Goal: Transaction & Acquisition: Purchase product/service

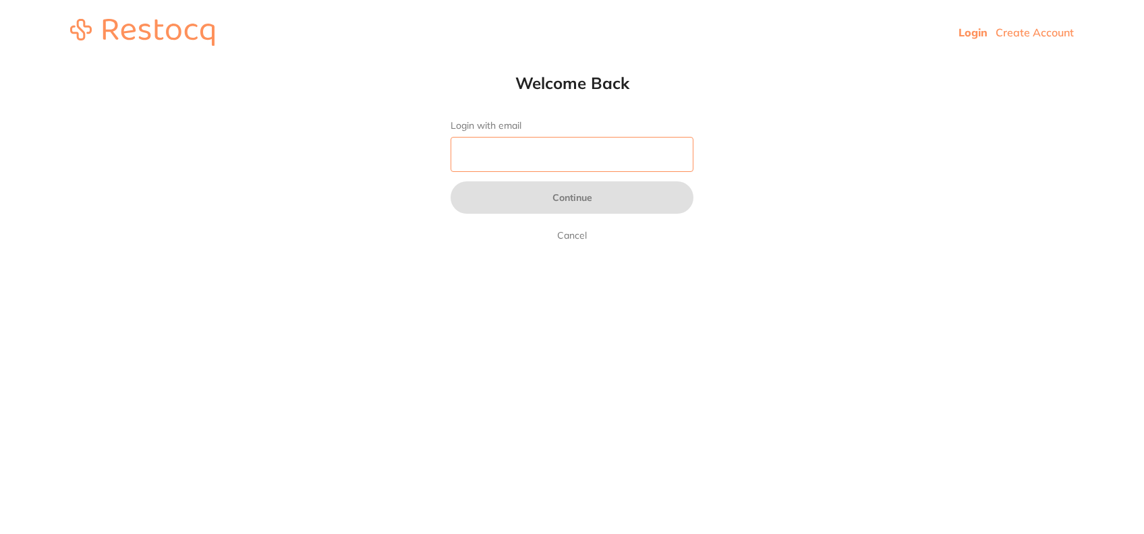
click at [650, 157] on input "Login with email" at bounding box center [572, 154] width 243 height 35
type input "[EMAIL_ADDRESS][DOMAIN_NAME]"
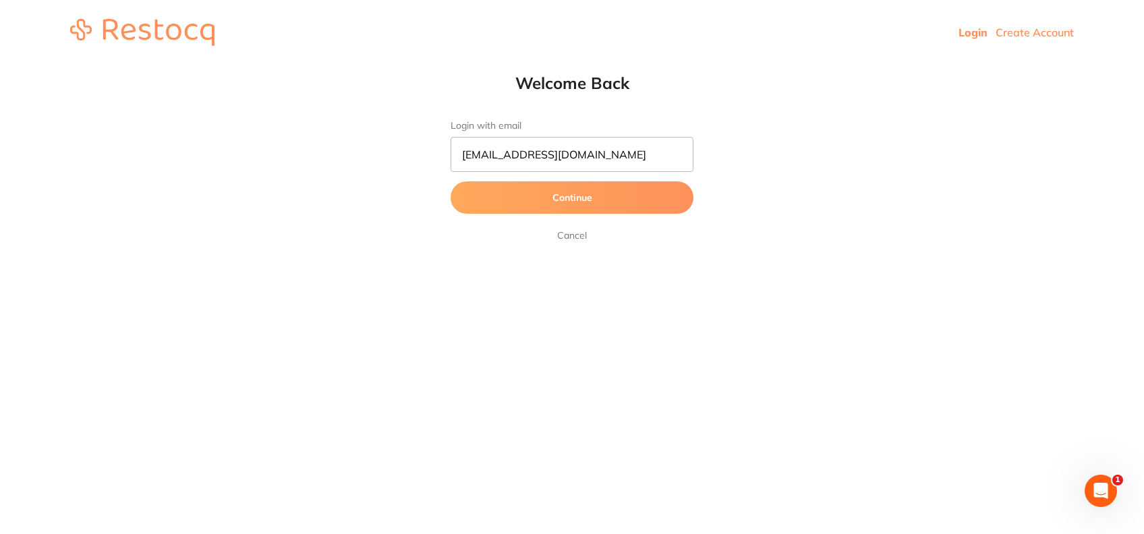
click at [532, 190] on button "Continue" at bounding box center [572, 197] width 243 height 32
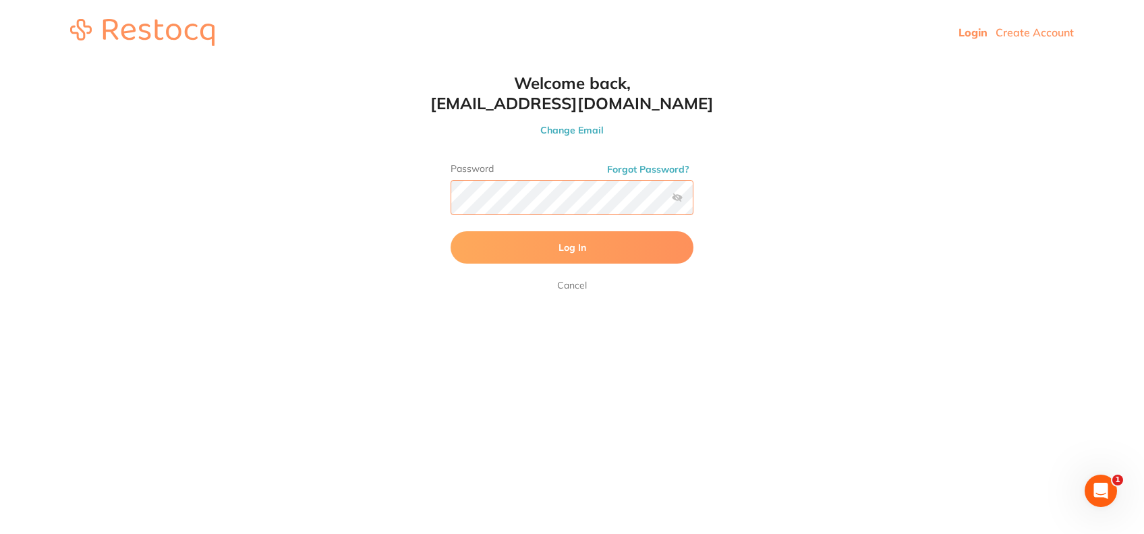
click at [451, 231] on button "Log In" at bounding box center [572, 247] width 243 height 32
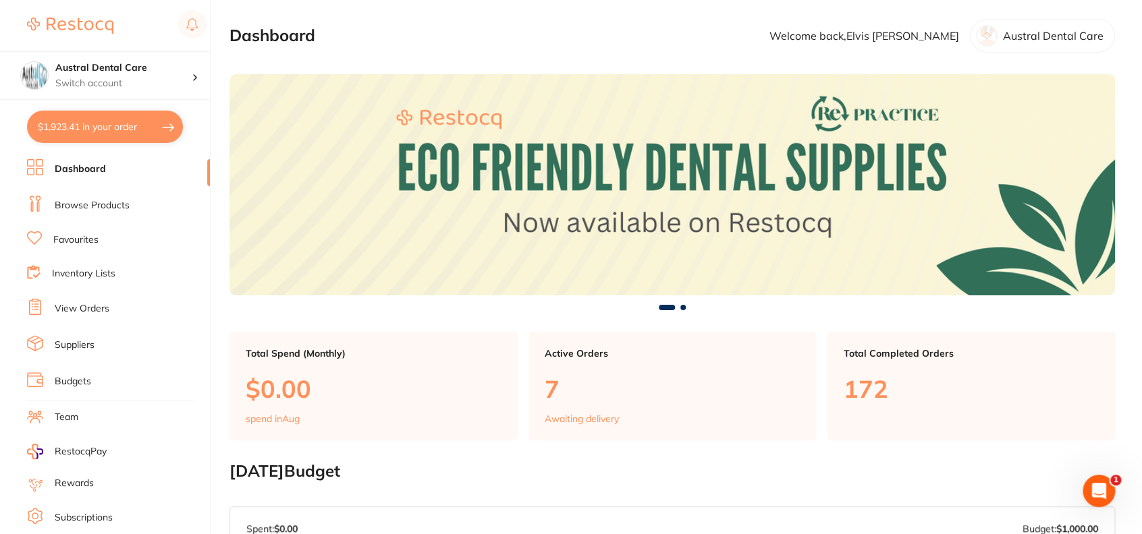
click at [113, 128] on button "$1,923.41 in your order" at bounding box center [105, 127] width 156 height 32
checkbox input "true"
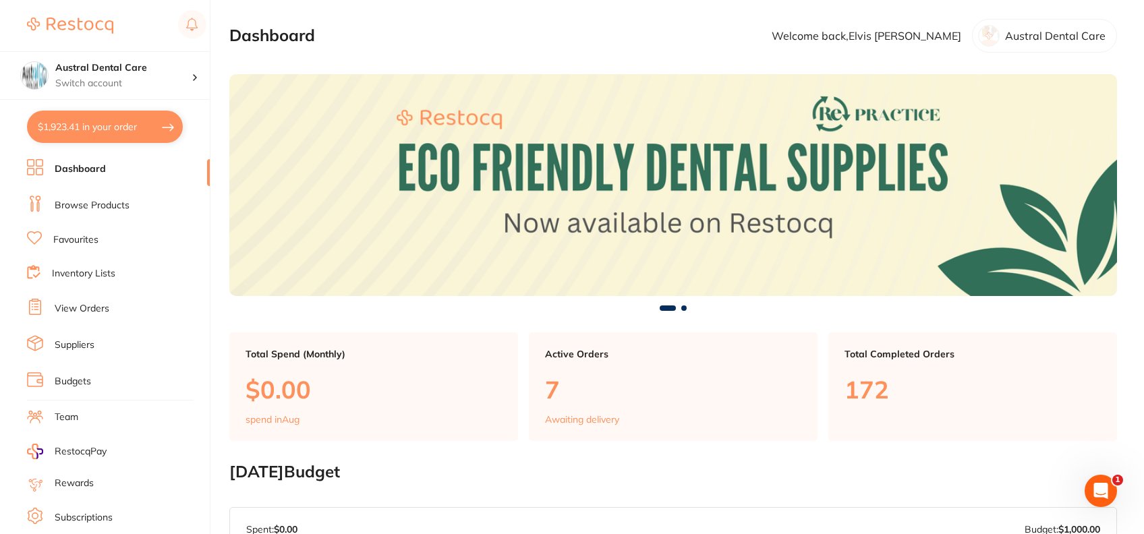
checkbox input "true"
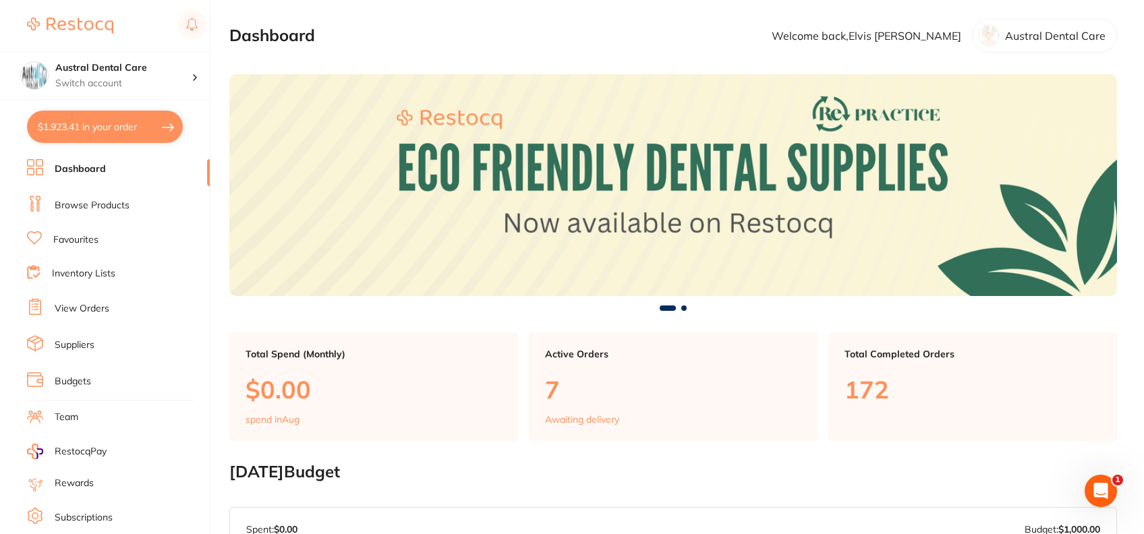
checkbox input "true"
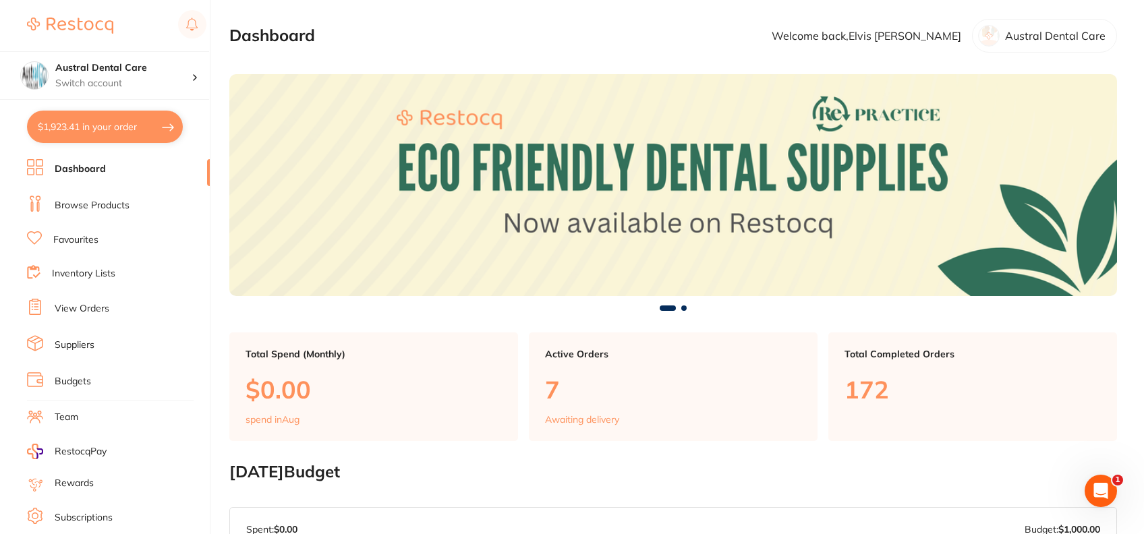
checkbox input "true"
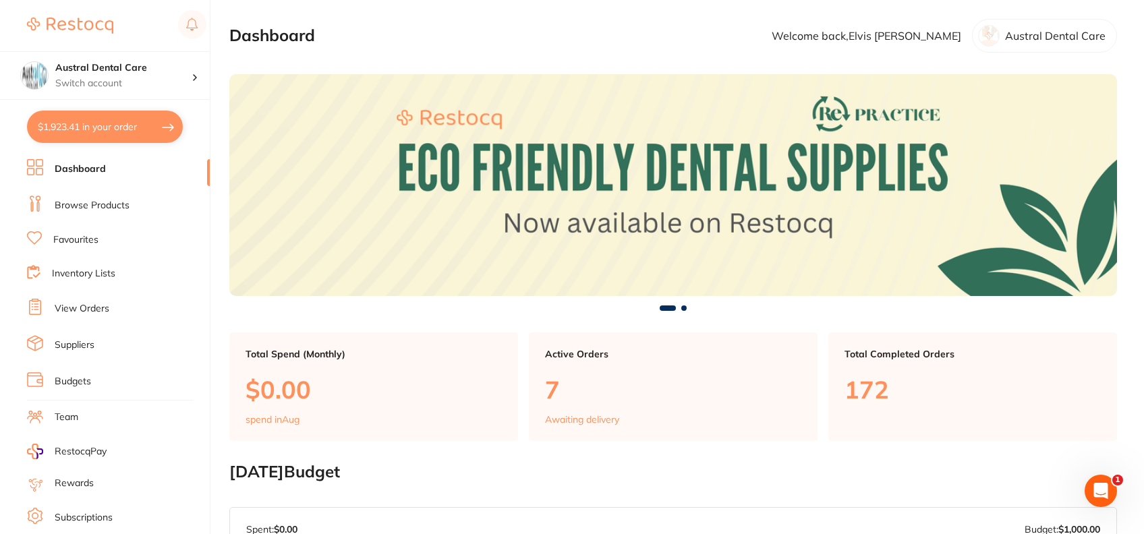
checkbox input "true"
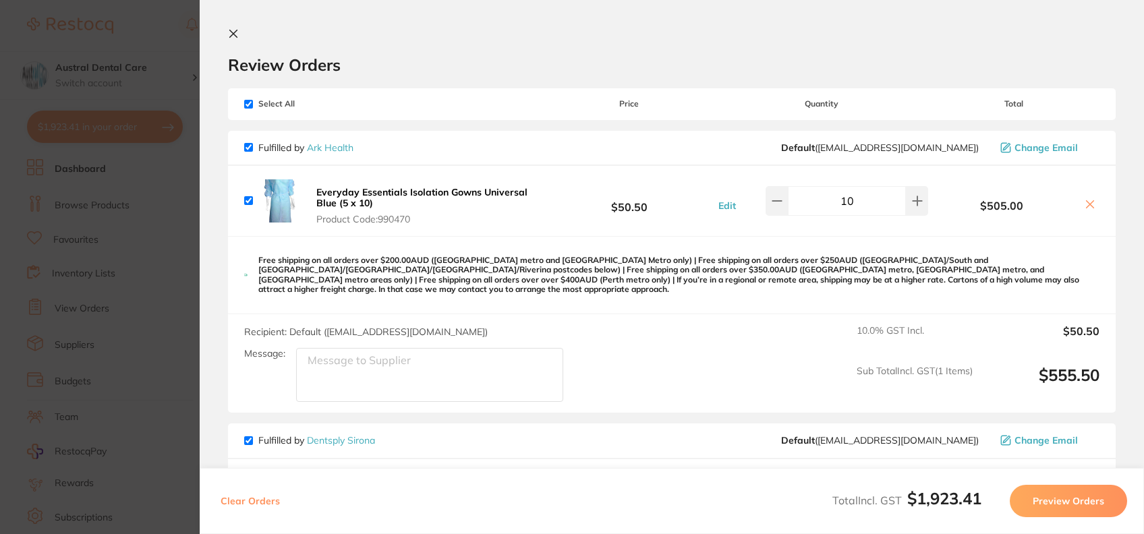
click at [1085, 203] on icon at bounding box center [1090, 204] width 11 height 11
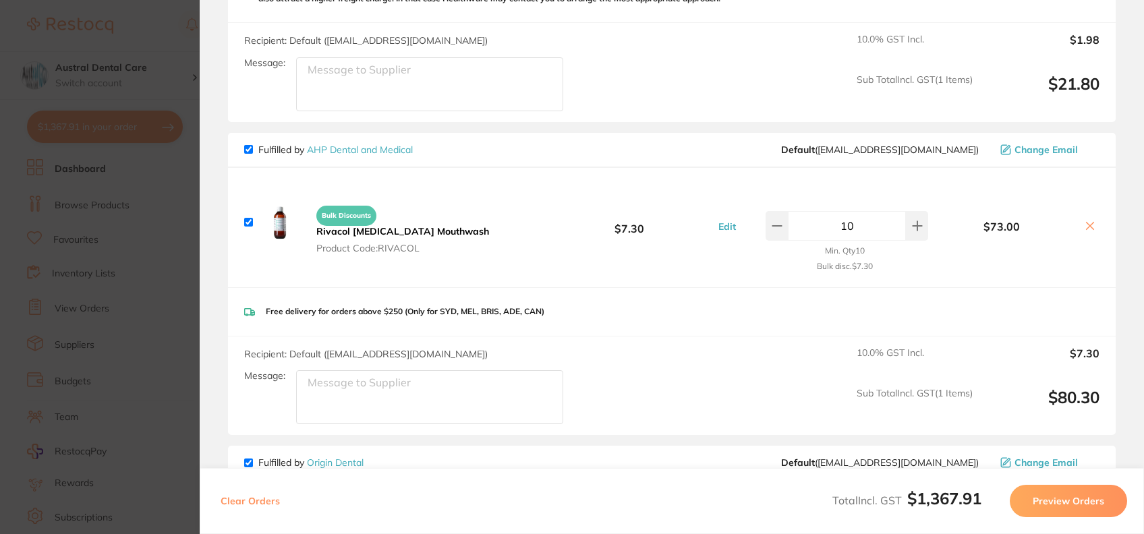
scroll to position [605, 0]
click at [600, 287] on div "Free delivery for orders above $250 (Only for SYD, MEL, BRIS, ADE, CAN)" at bounding box center [672, 311] width 888 height 48
click at [1090, 220] on icon at bounding box center [1090, 225] width 11 height 11
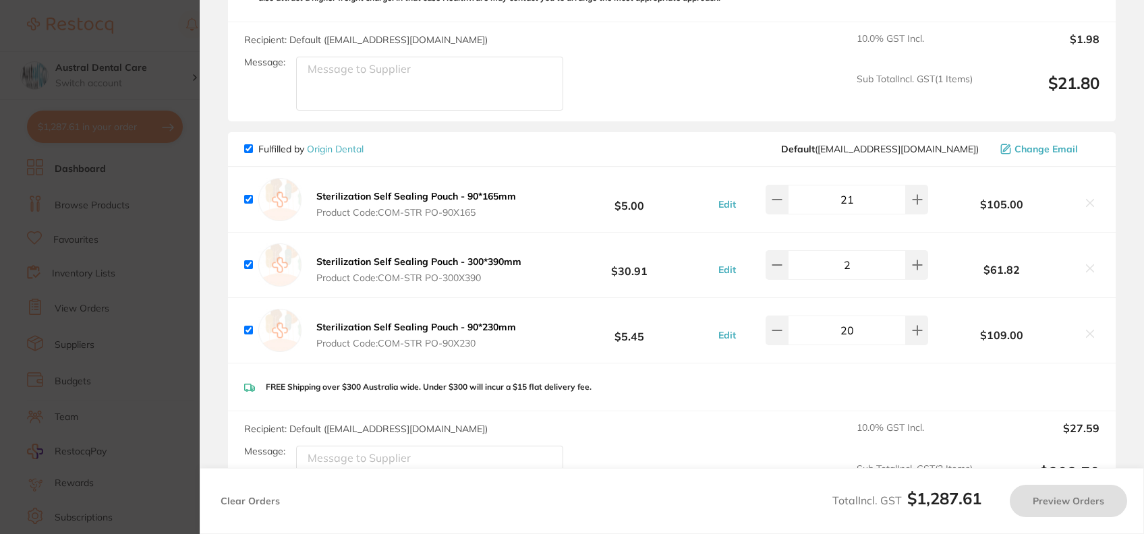
checkbox input "true"
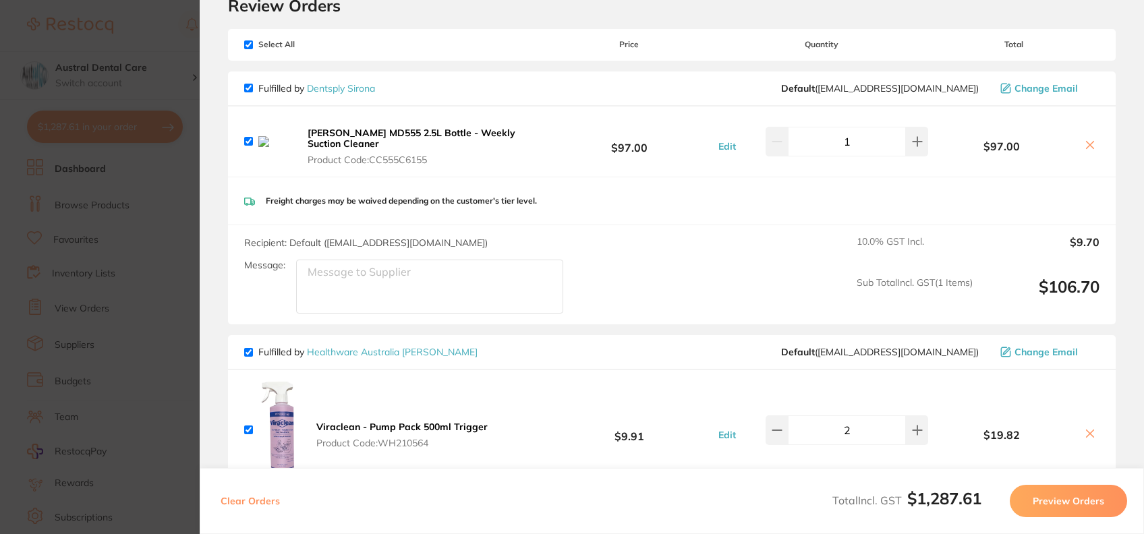
scroll to position [144, 0]
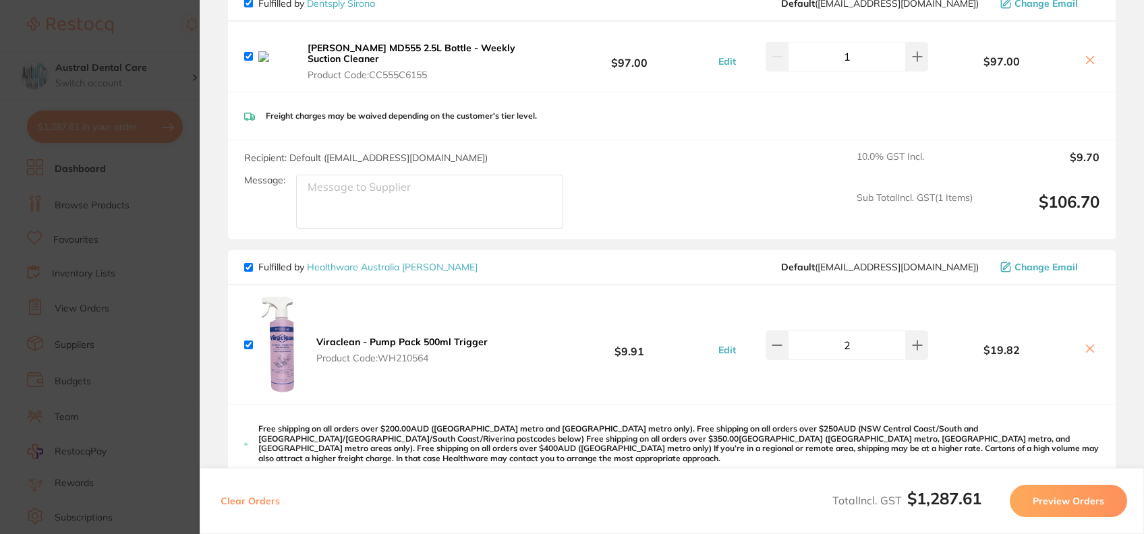
click at [356, 336] on b "Viraclean - Pump Pack 500ml Trigger" at bounding box center [401, 342] width 171 height 12
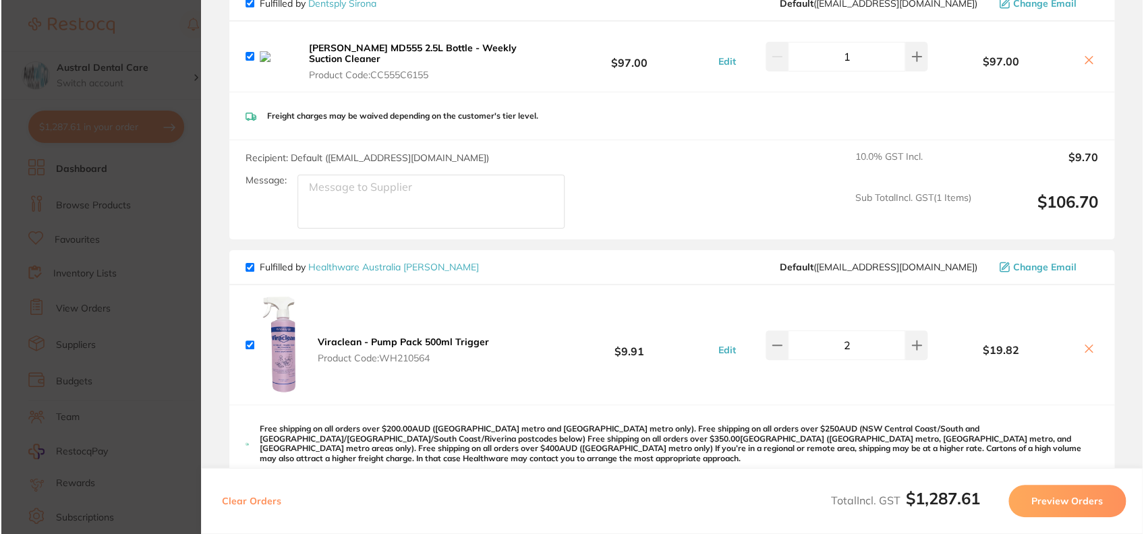
scroll to position [0, 0]
click at [169, 130] on section "Update RRP Set your pre negotiated price for this item. Item Agreed RRP (excl. …" at bounding box center [571, 267] width 1142 height 534
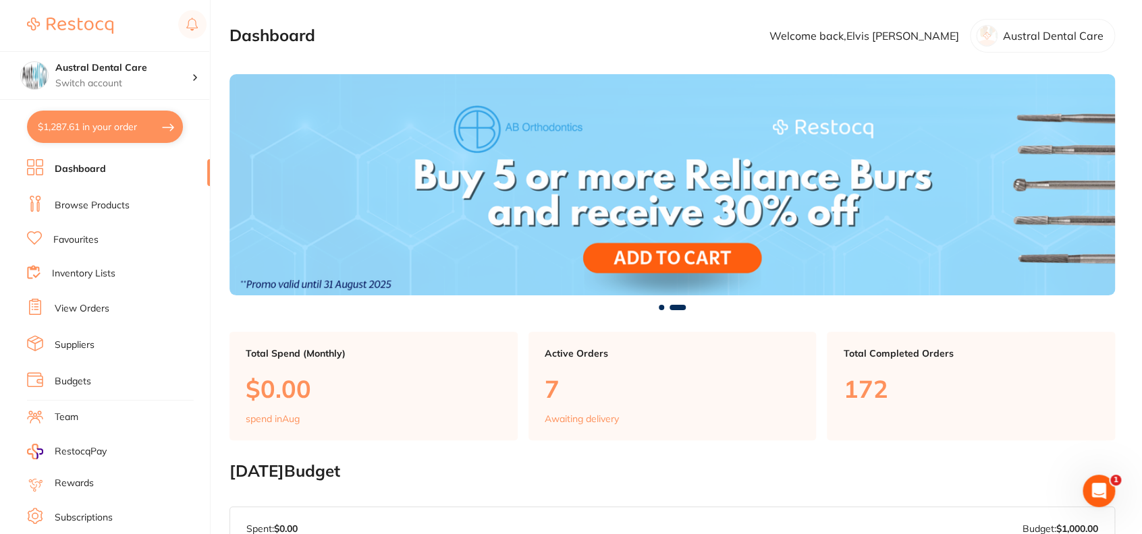
click at [106, 132] on button "$1,287.61 in your order" at bounding box center [105, 127] width 156 height 32
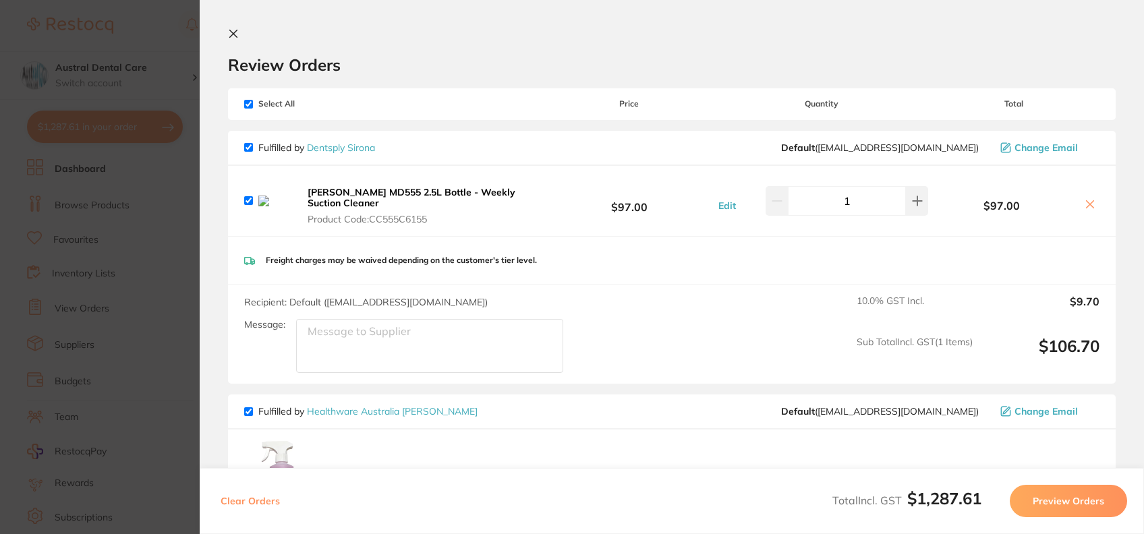
click at [441, 189] on b "[PERSON_NAME] MD555 2.5L Bottle - Weekly Suction Cleaner" at bounding box center [412, 197] width 208 height 23
click at [151, 46] on section "Update RRP Set your pre negotiated price for this item. Item Agreed RRP (excl. …" at bounding box center [571, 267] width 1142 height 534
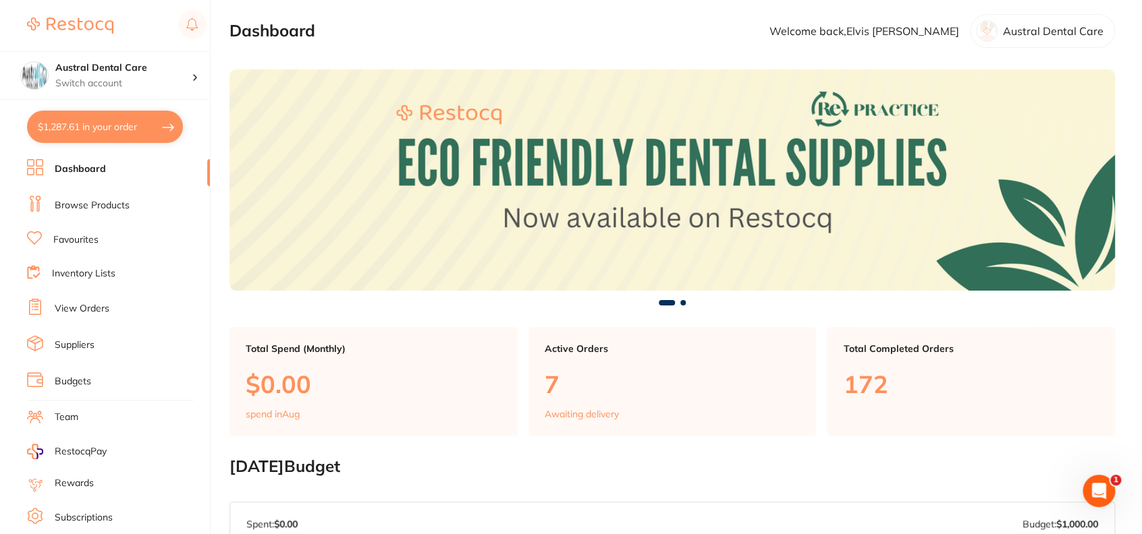
click at [132, 111] on button "$1,287.61 in your order" at bounding box center [105, 127] width 156 height 32
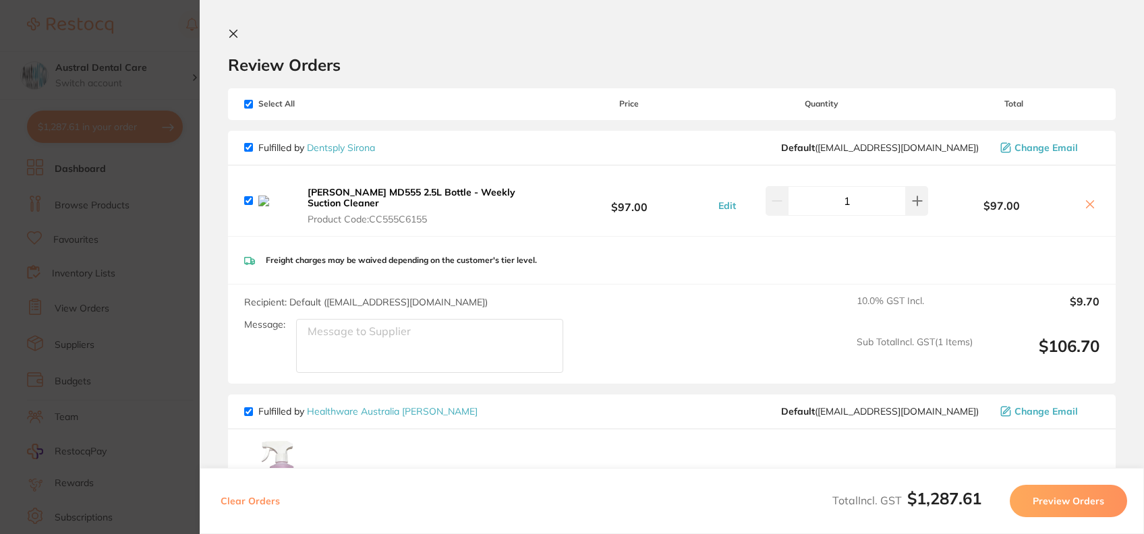
click at [227, 38] on section "Review Orders Your orders are being processed and we will notify you once we ha…" at bounding box center [672, 267] width 945 height 534
click at [240, 30] on button at bounding box center [236, 34] width 16 height 13
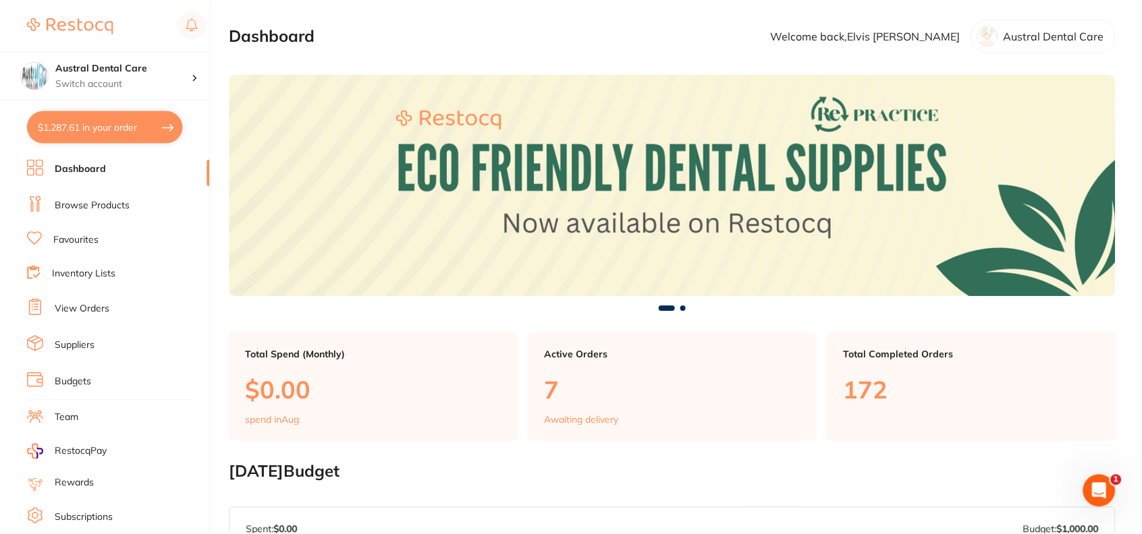
scroll to position [5, 0]
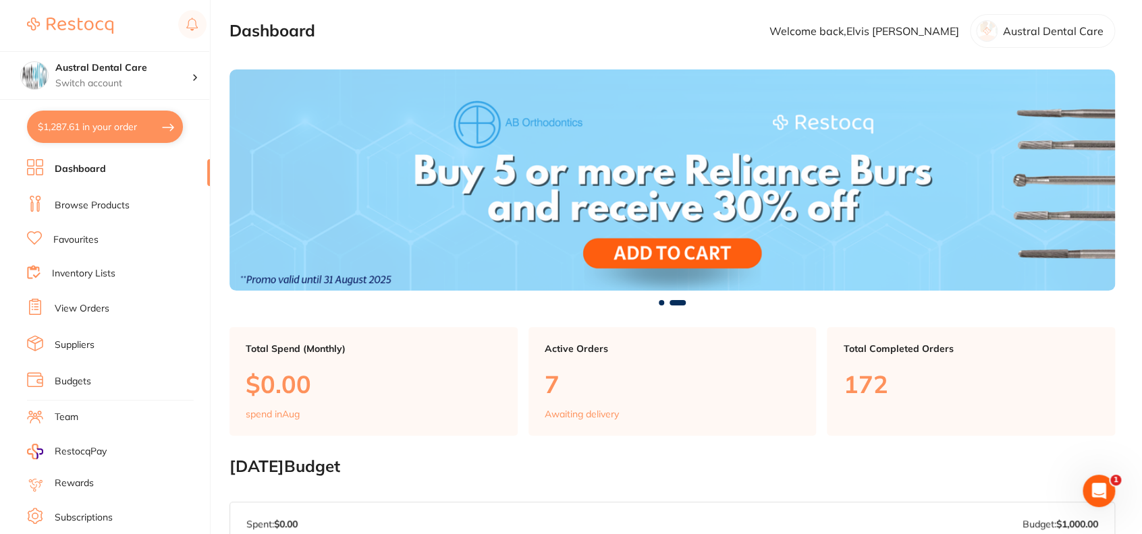
click at [109, 196] on li "Browse Products" at bounding box center [118, 206] width 183 height 20
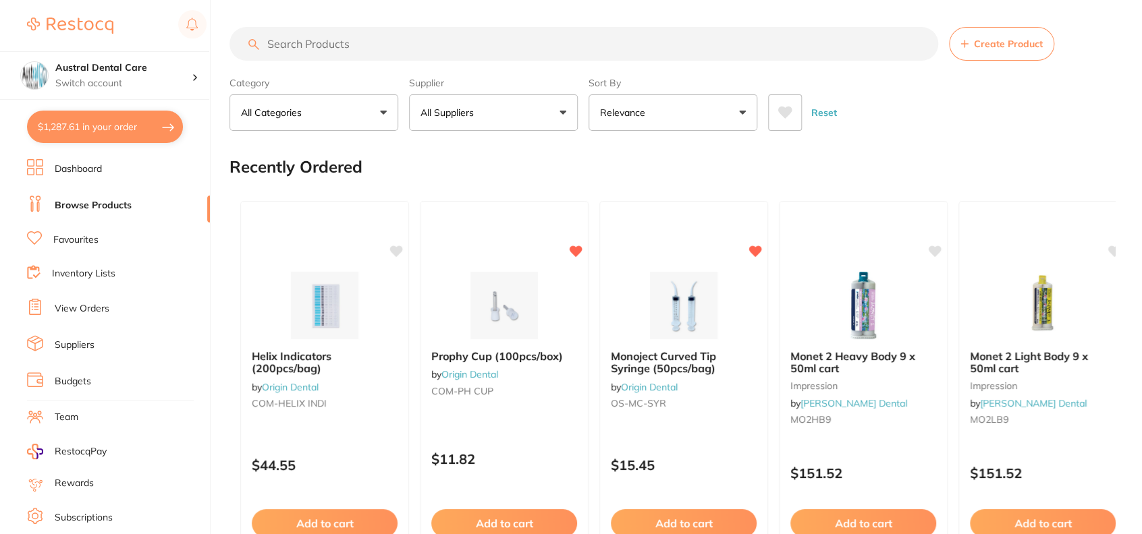
click at [364, 47] on input "search" at bounding box center [583, 44] width 708 height 34
type input "viraclean"
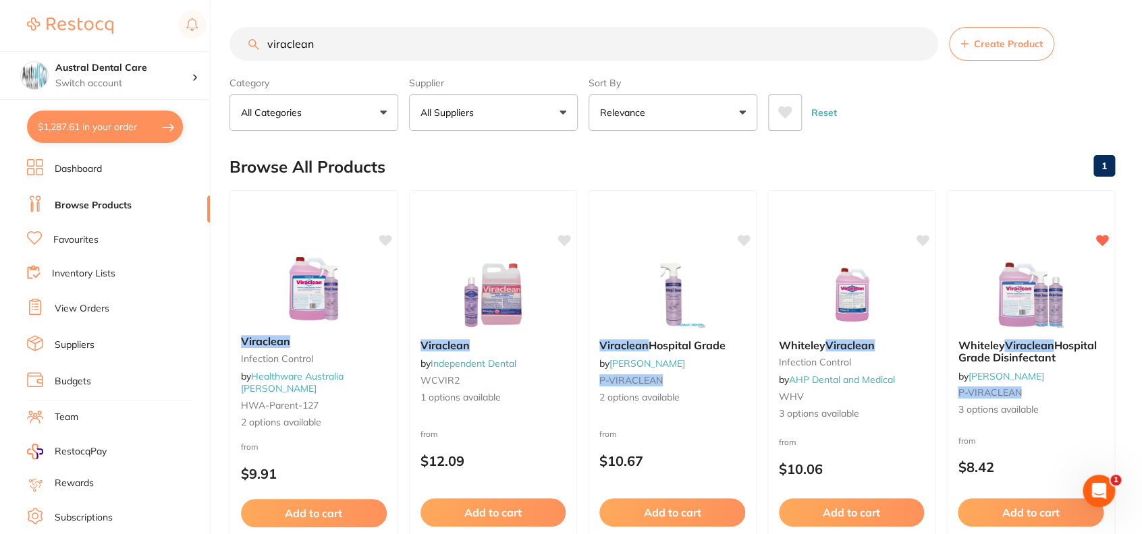
click at [637, 114] on p "Relevance" at bounding box center [625, 112] width 51 height 13
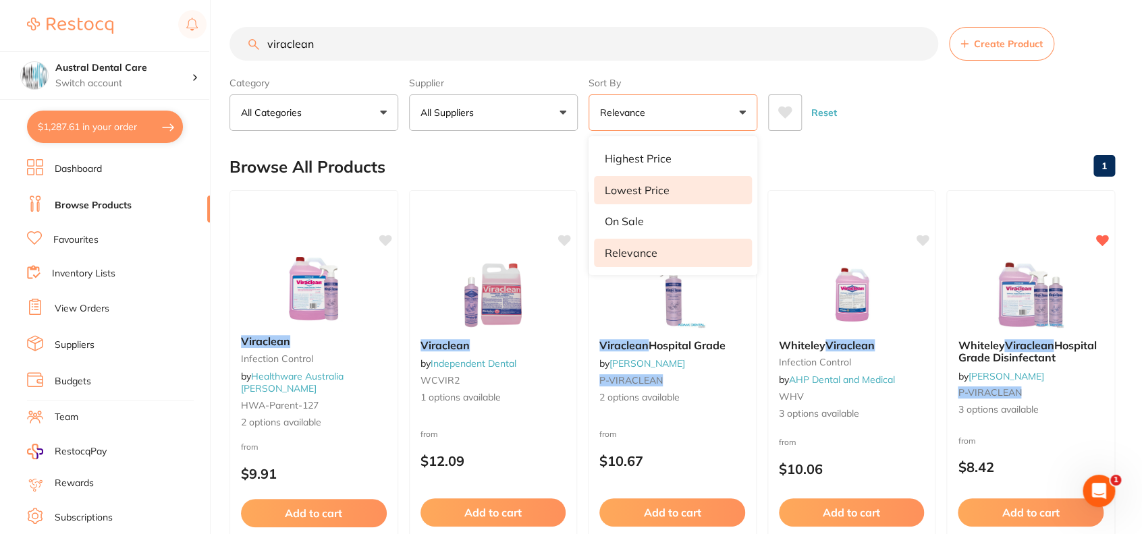
click at [638, 190] on p "Lowest Price" at bounding box center [637, 190] width 65 height 12
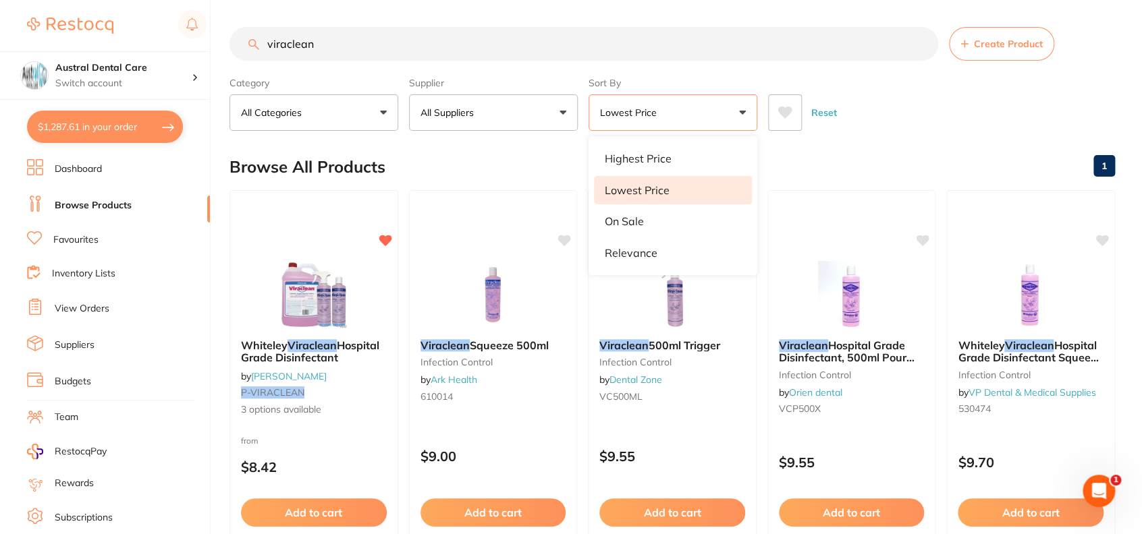
click at [967, 118] on div "Reset" at bounding box center [936, 107] width 336 height 47
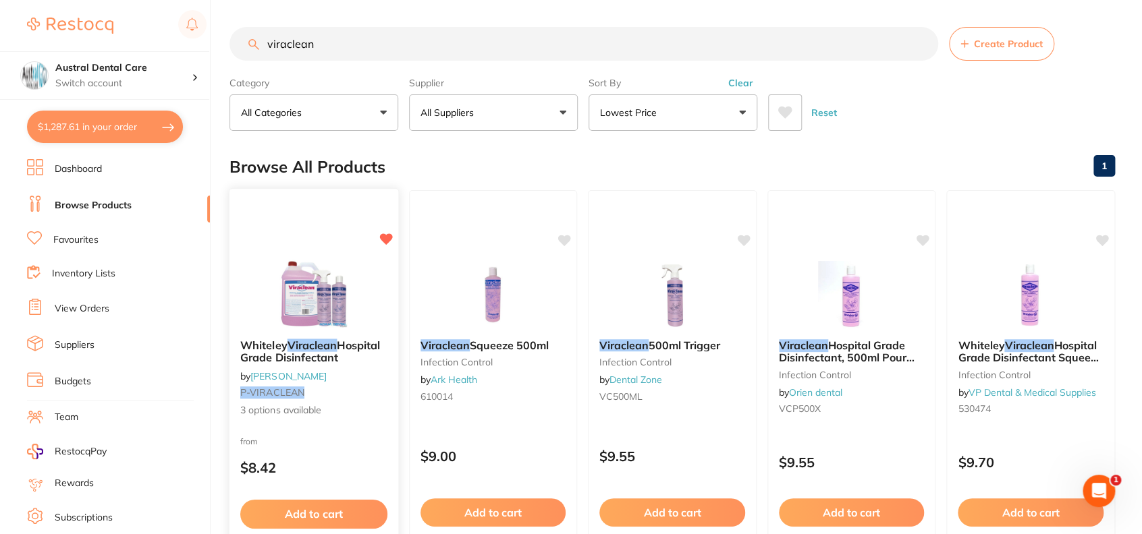
click at [337, 343] on em "Viraclean" at bounding box center [312, 344] width 50 height 13
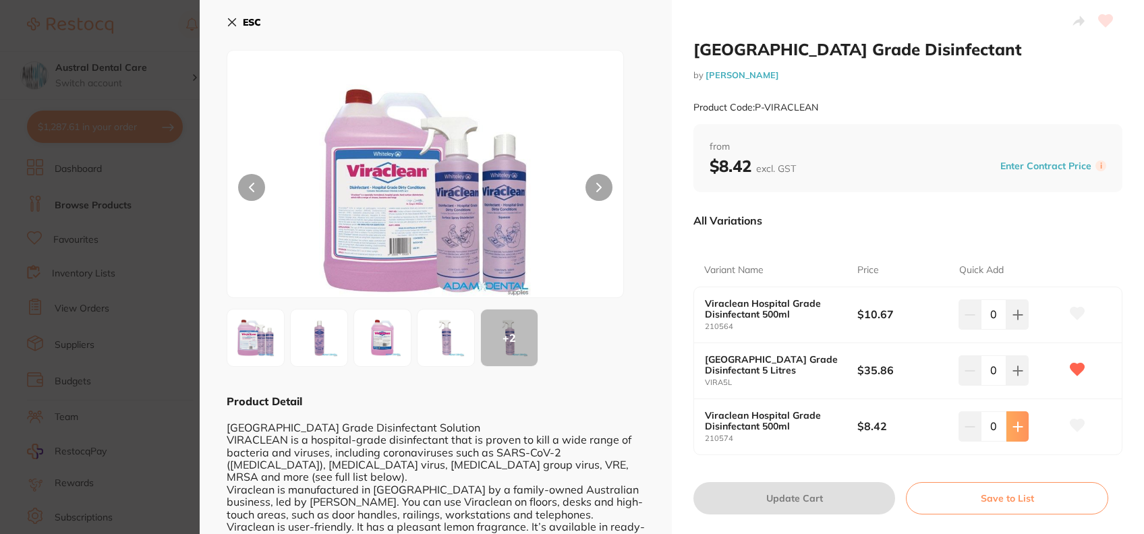
click at [1020, 320] on icon at bounding box center [1018, 315] width 11 height 11
type input "1"
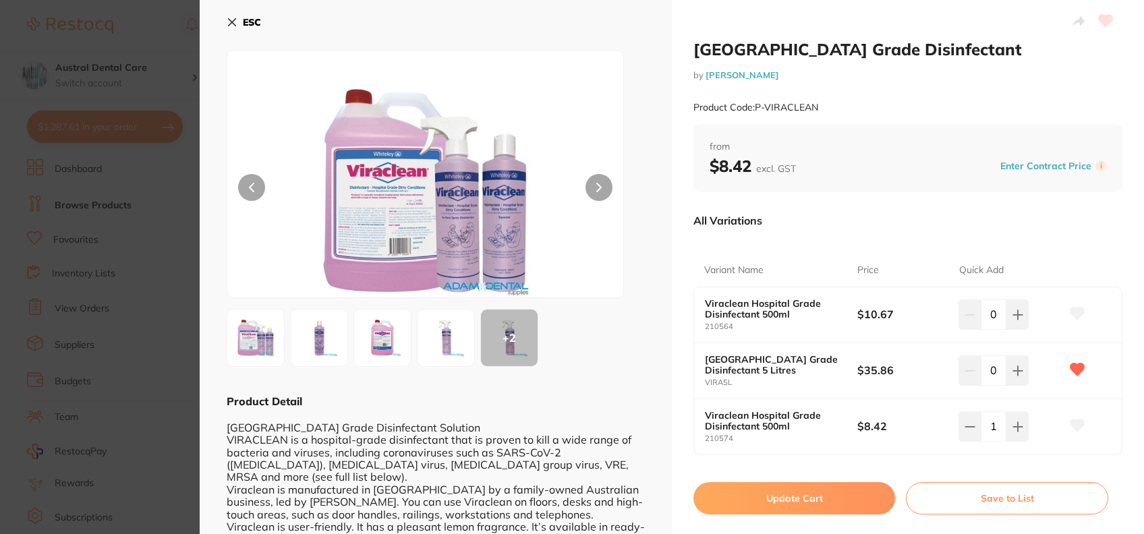
click at [999, 430] on input "1" at bounding box center [994, 427] width 26 height 30
click at [331, 333] on img at bounding box center [319, 338] width 49 height 49
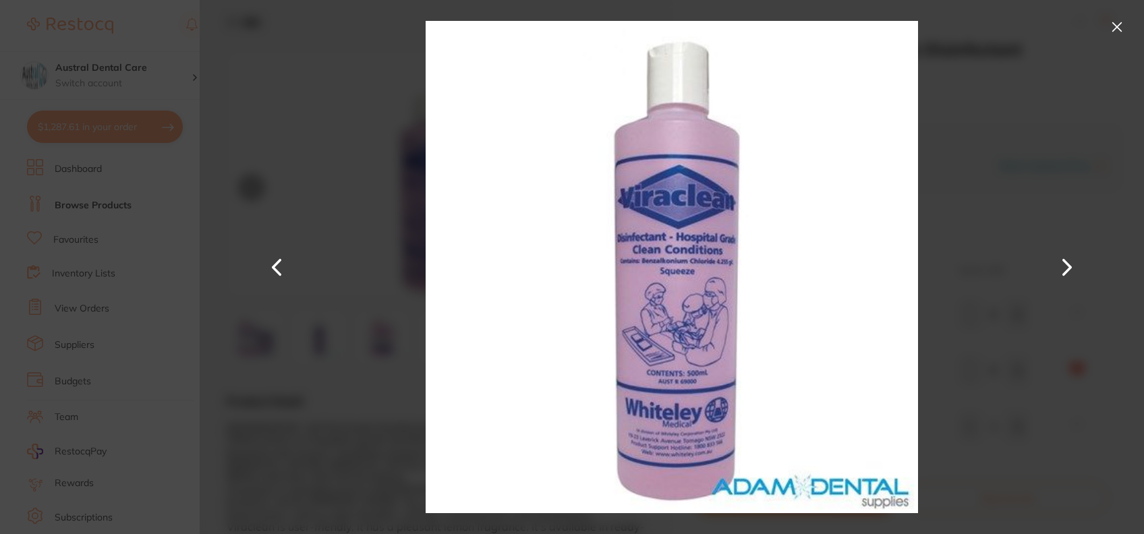
click at [1065, 270] on button at bounding box center [1067, 267] width 32 height 267
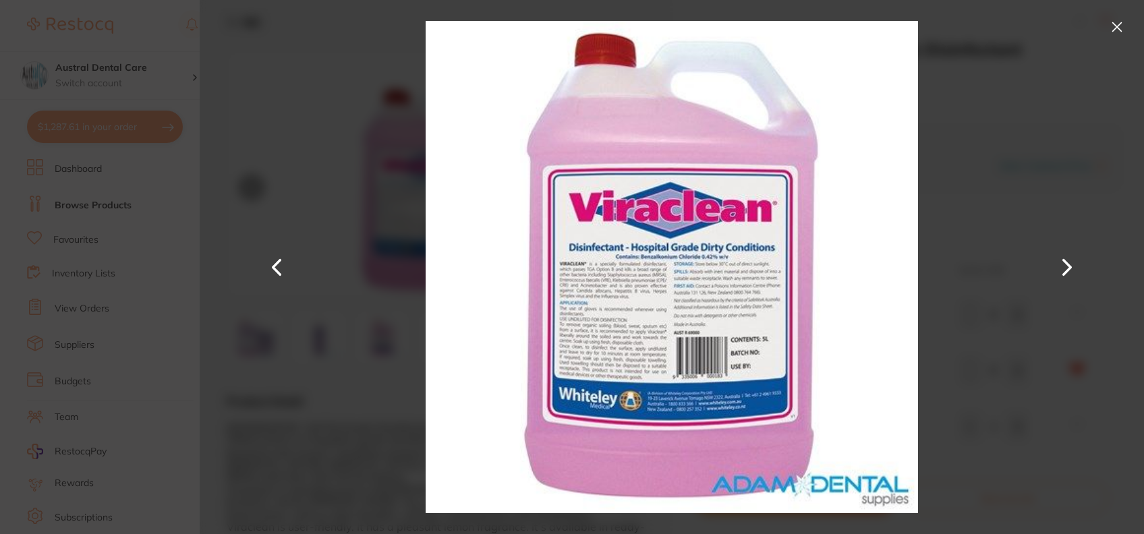
click at [1065, 270] on button at bounding box center [1067, 267] width 32 height 267
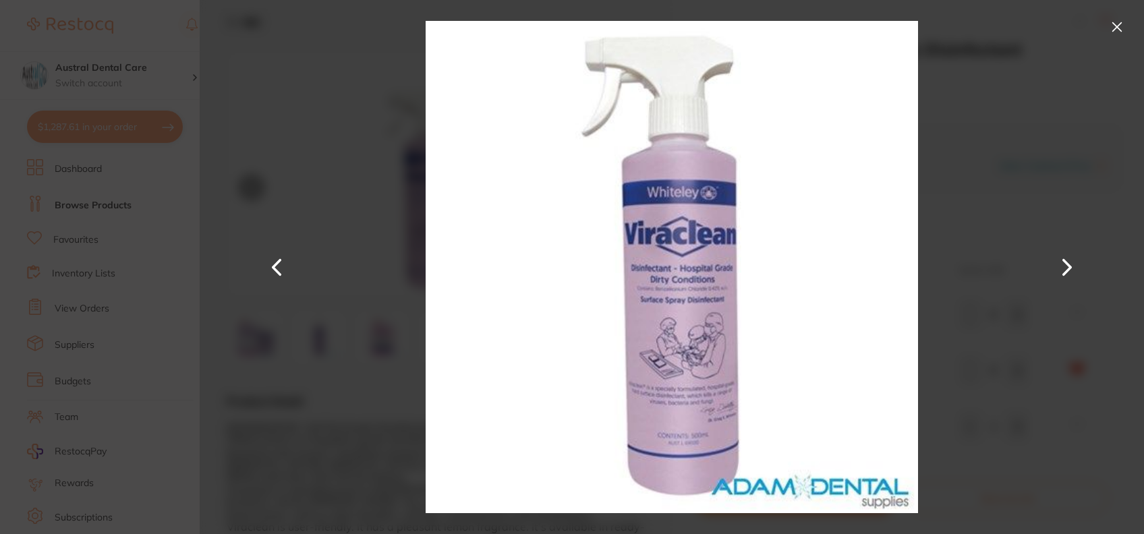
click at [1065, 270] on button at bounding box center [1067, 267] width 32 height 267
click at [1123, 28] on button at bounding box center [1117, 27] width 22 height 22
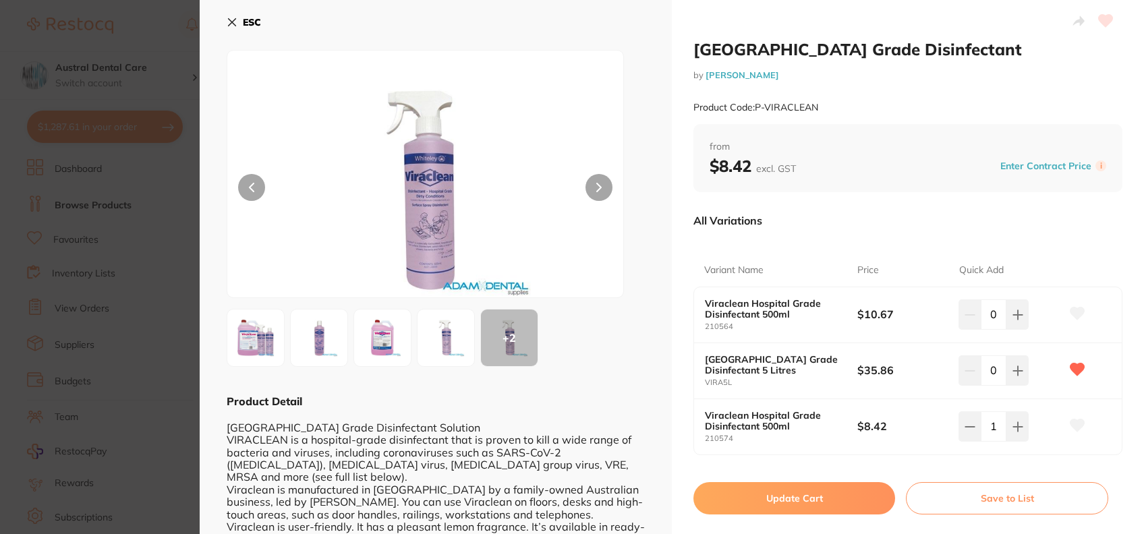
scroll to position [144, 0]
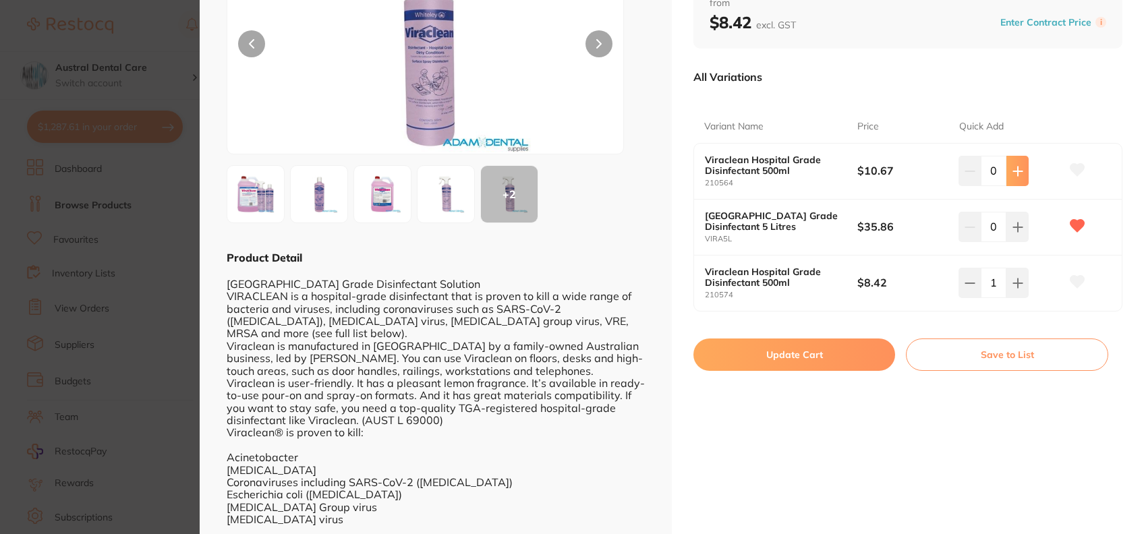
click at [1017, 166] on icon at bounding box center [1018, 171] width 11 height 11
type input "2"
click at [1074, 165] on icon at bounding box center [1078, 170] width 14 height 12
click at [787, 354] on button "Update Cart" at bounding box center [795, 355] width 202 height 32
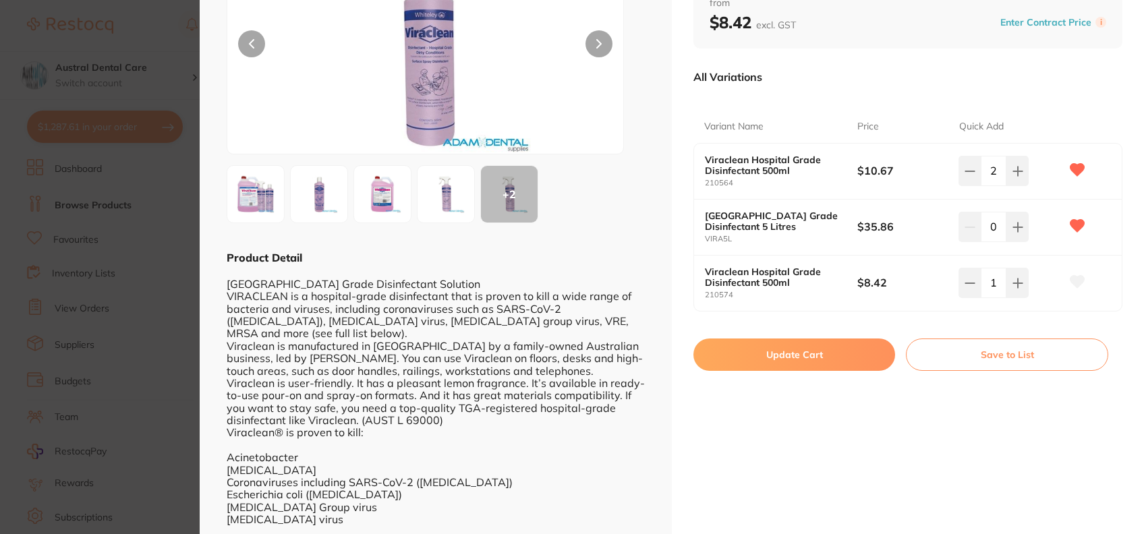
checkbox input "false"
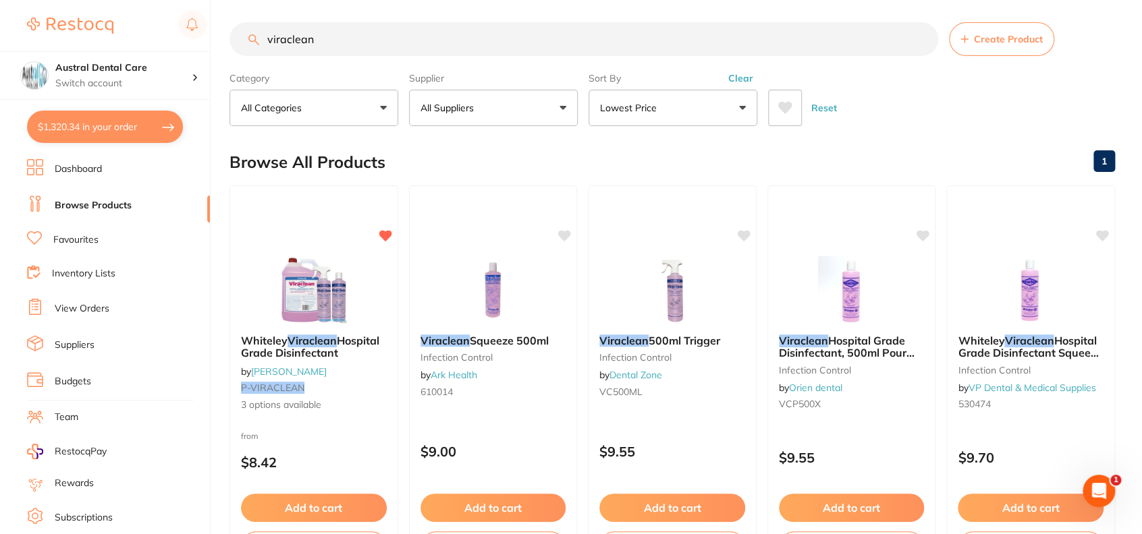
click at [110, 116] on button "$1,320.34 in your order" at bounding box center [105, 127] width 156 height 32
checkbox input "true"
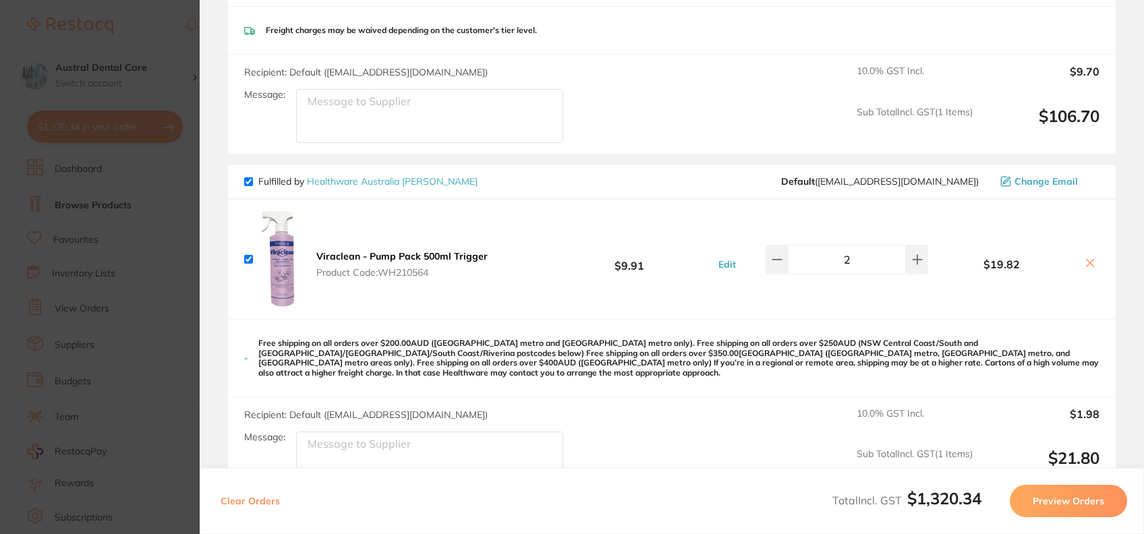
scroll to position [231, 0]
click at [1087, 258] on icon at bounding box center [1090, 261] width 7 height 7
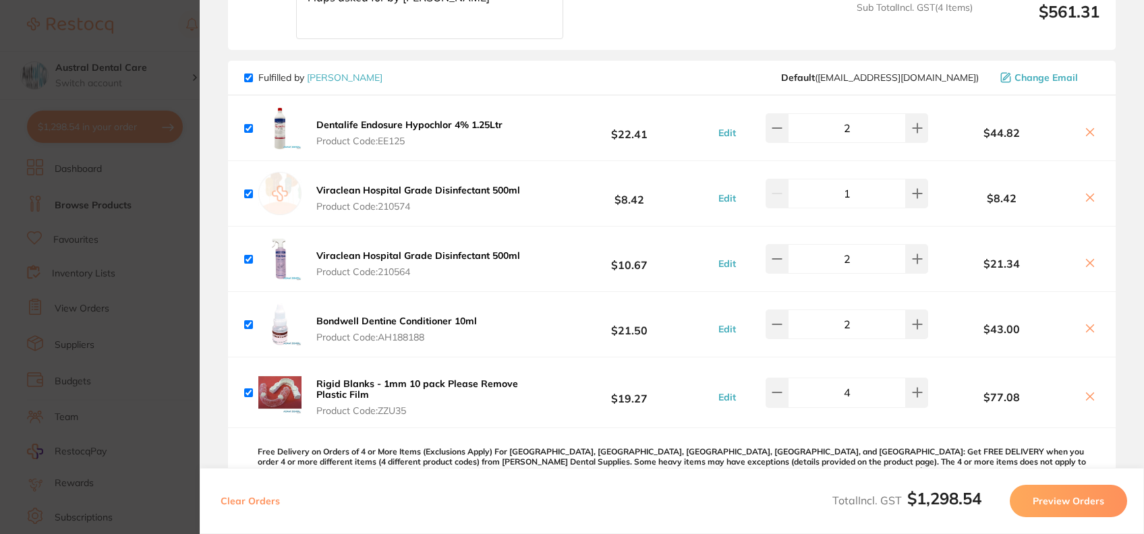
scroll to position [1223, 0]
click at [1086, 192] on icon at bounding box center [1090, 197] width 11 height 11
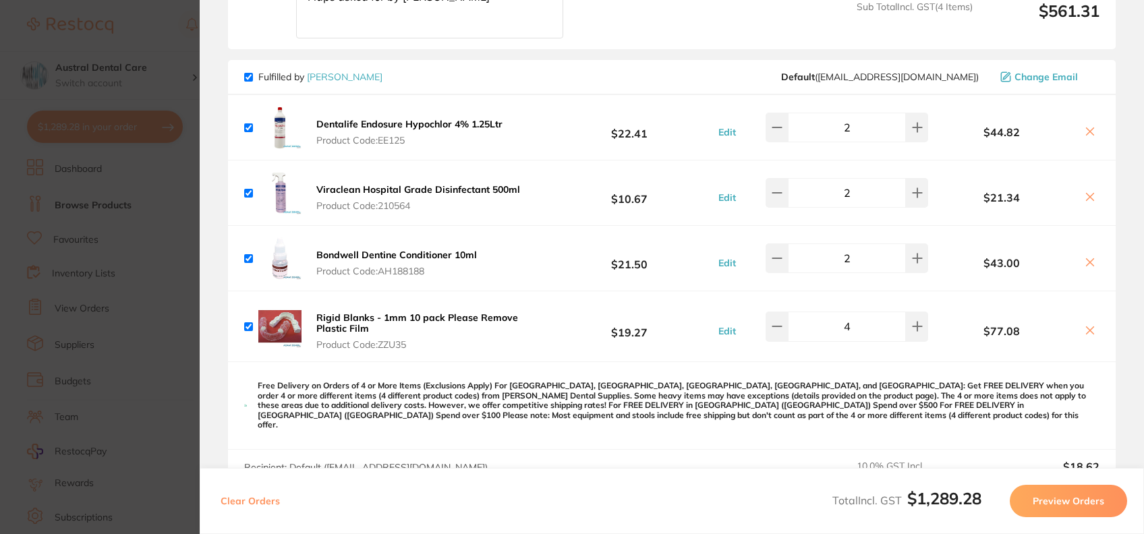
checkbox input "true"
click at [169, 45] on section "Update RRP Set your pre negotiated price for this item. Item Agreed RRP (excl. …" at bounding box center [572, 267] width 1144 height 534
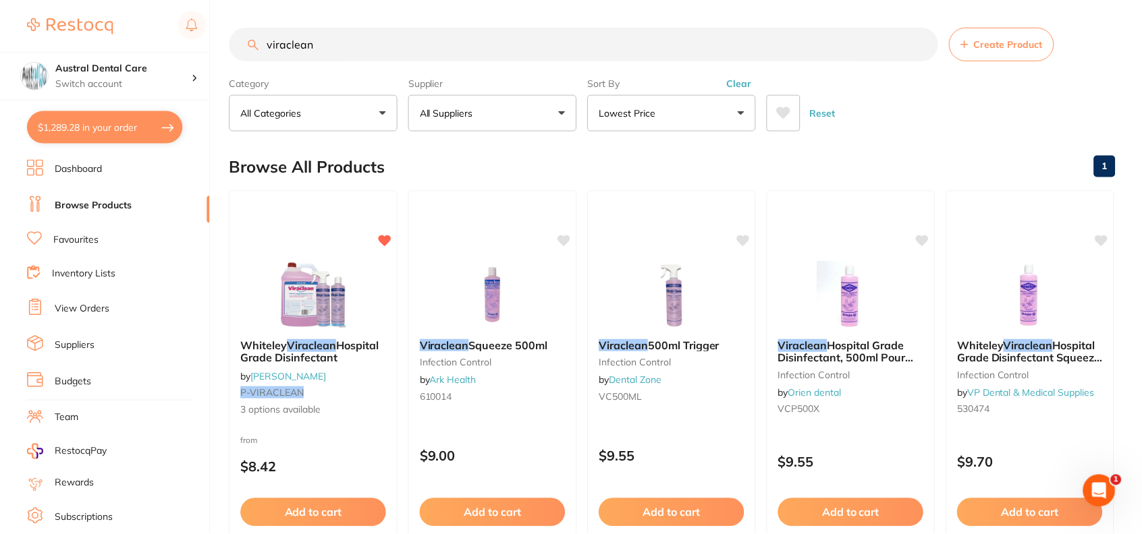
scroll to position [5, 0]
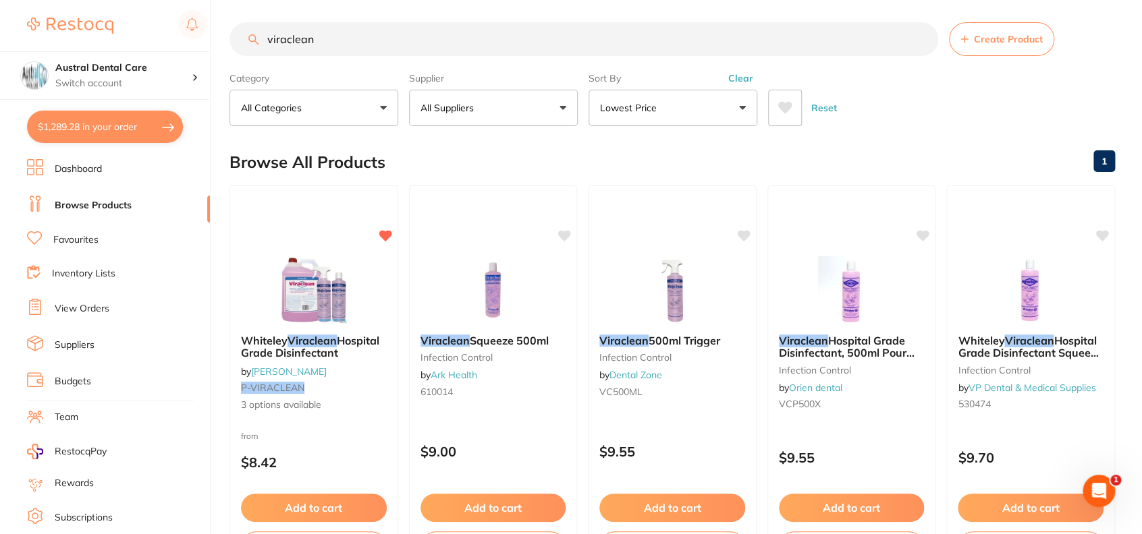
click at [342, 34] on input "viraclean" at bounding box center [583, 39] width 708 height 34
type input "endosure"
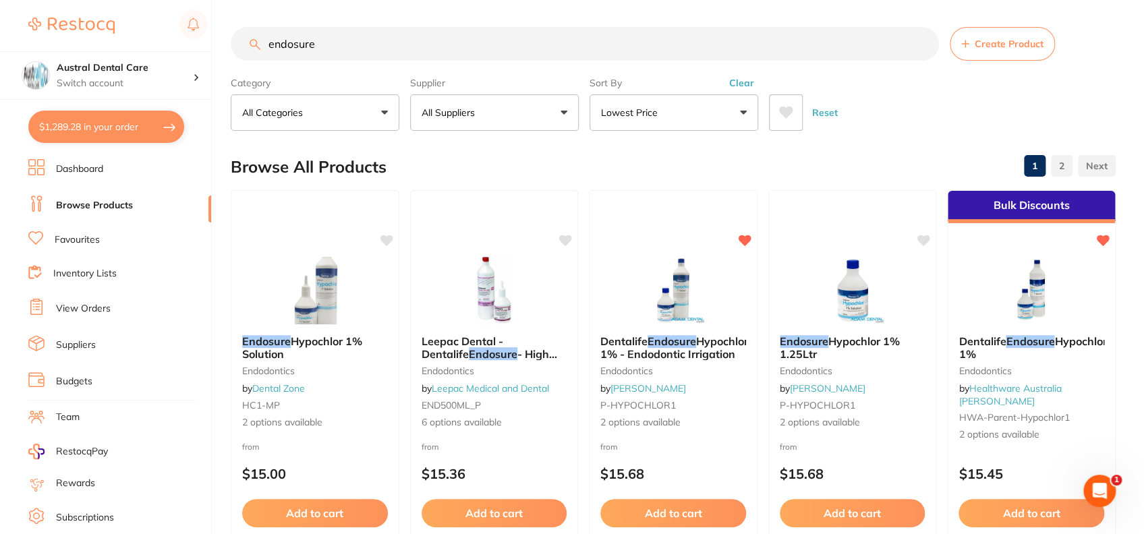
scroll to position [0, 0]
click at [841, 342] on span "Hypochlor 1% 1.25Ltr" at bounding box center [838, 348] width 121 height 26
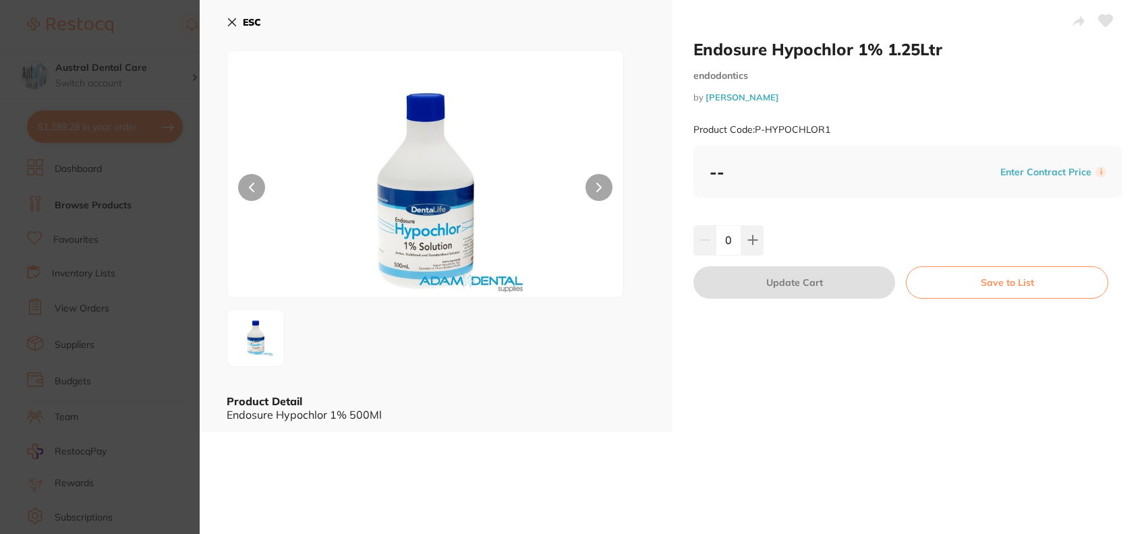
click at [436, 181] on img at bounding box center [424, 190] width 237 height 213
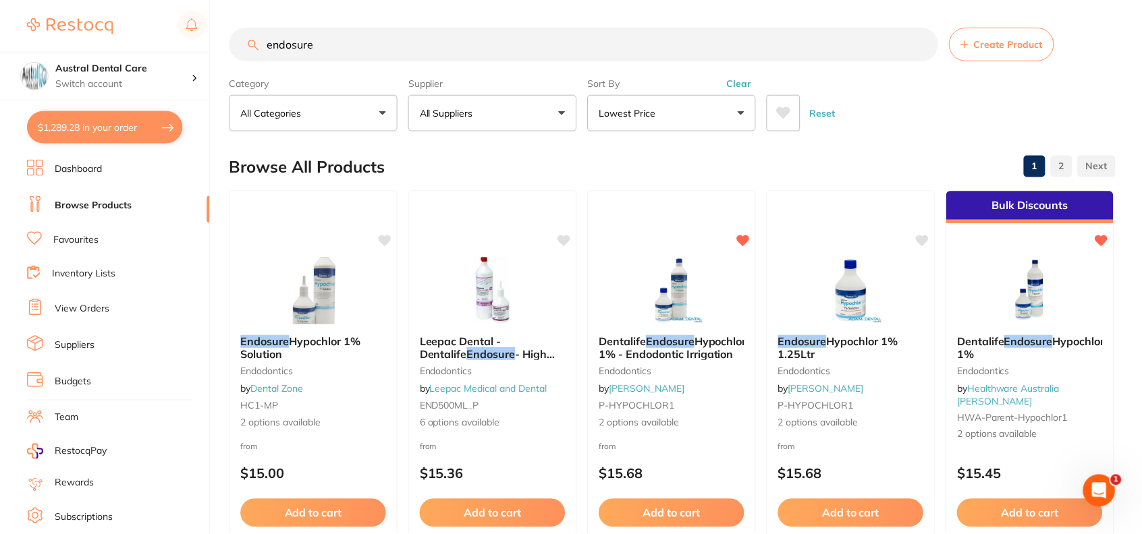
scroll to position [5, 0]
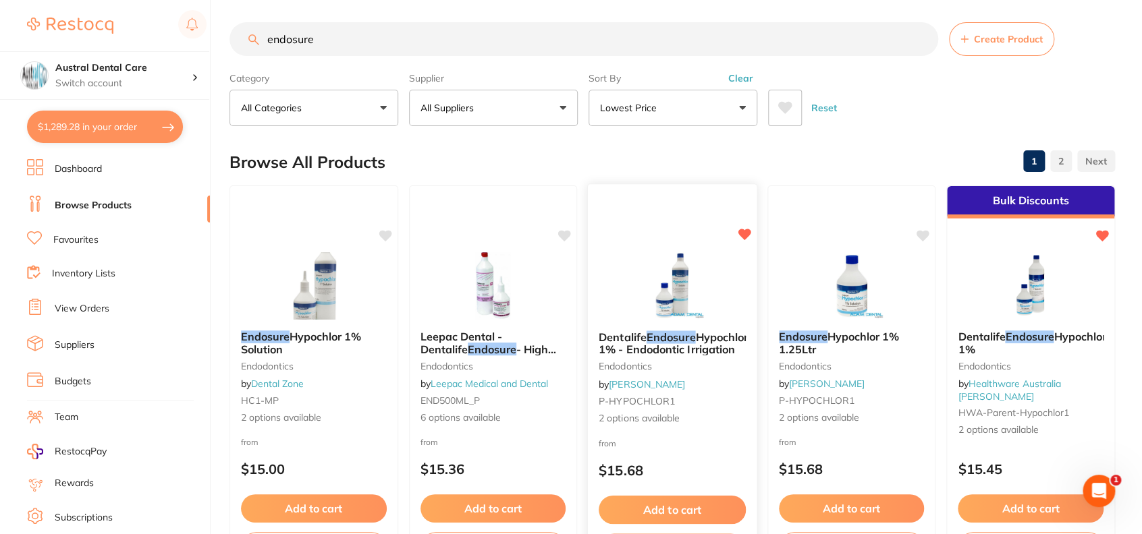
click at [658, 341] on span "Hypochlor 1% - Endodontic Irrigation" at bounding box center [672, 343] width 149 height 26
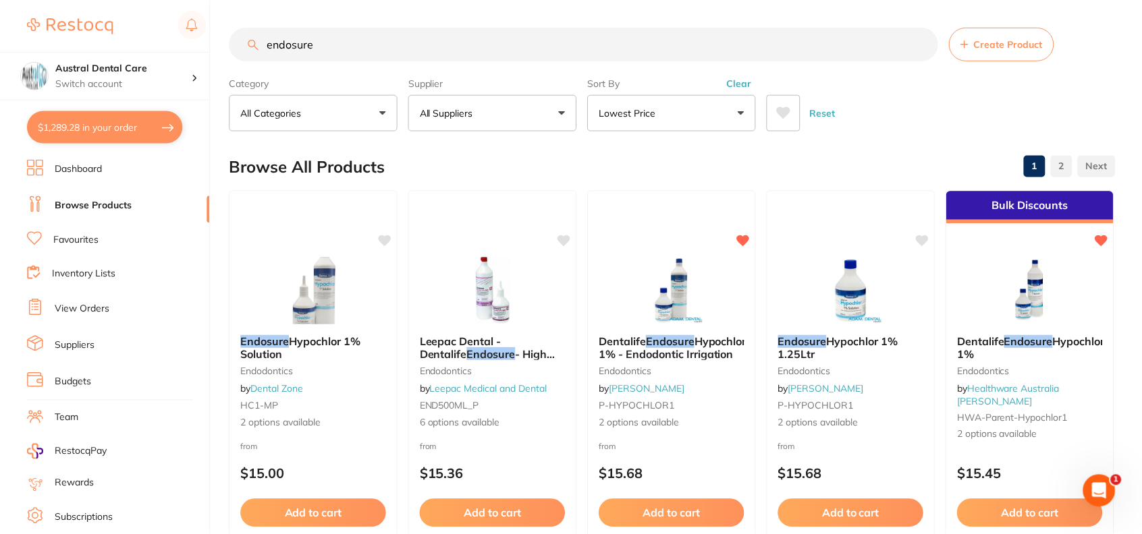
scroll to position [5, 0]
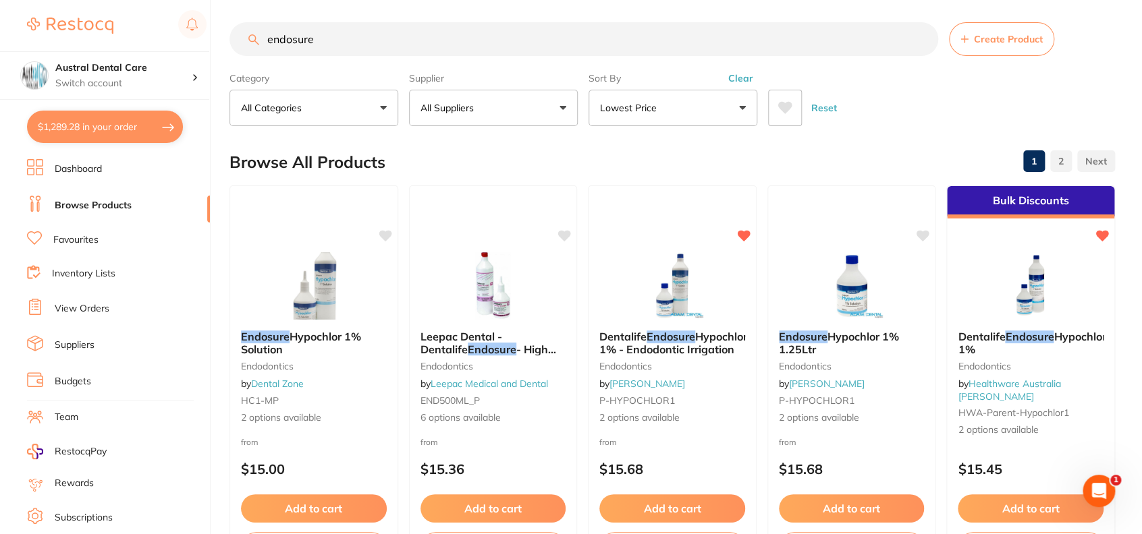
click at [658, 341] on span "Hypochlor 1% - Endodontic Irrigation" at bounding box center [673, 343] width 148 height 26
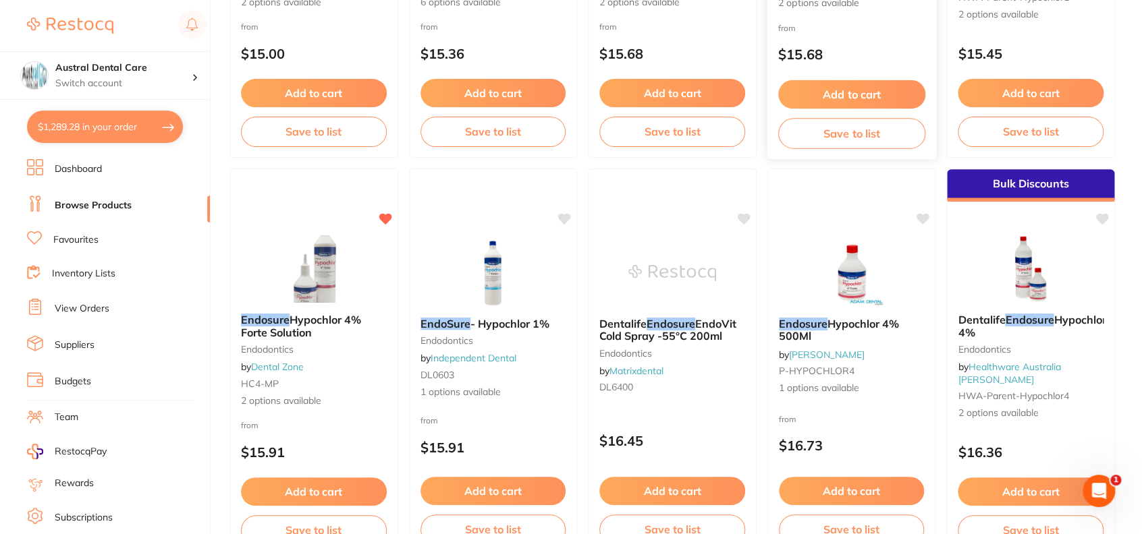
scroll to position [418, 0]
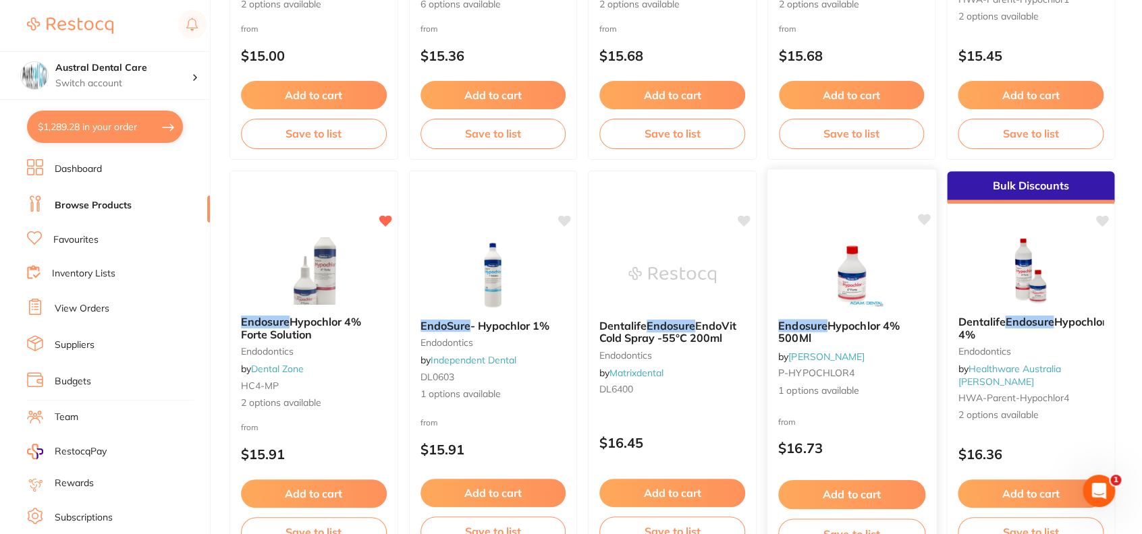
click at [814, 336] on b "Endosure Hypochlor 4% 500Ml" at bounding box center [851, 331] width 147 height 25
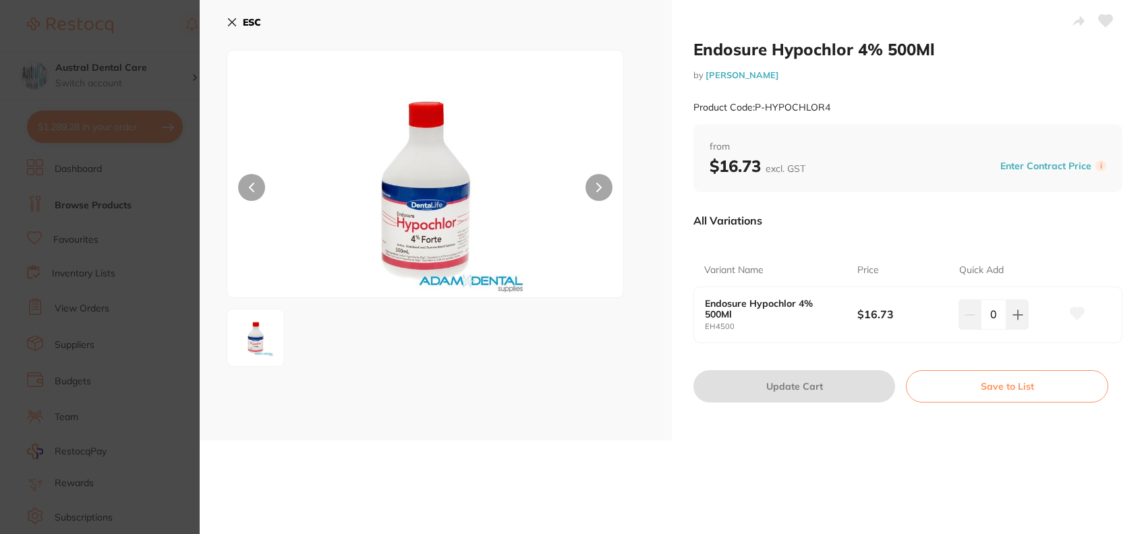
click at [242, 33] on button "ESC" at bounding box center [244, 22] width 34 height 23
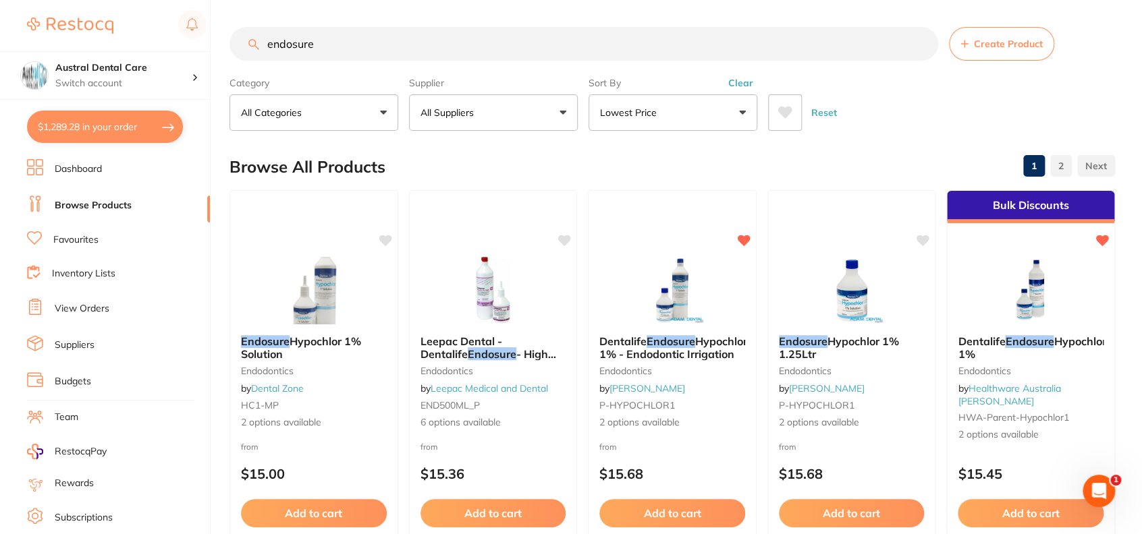
click at [118, 119] on button "$1,289.28 in your order" at bounding box center [105, 127] width 156 height 32
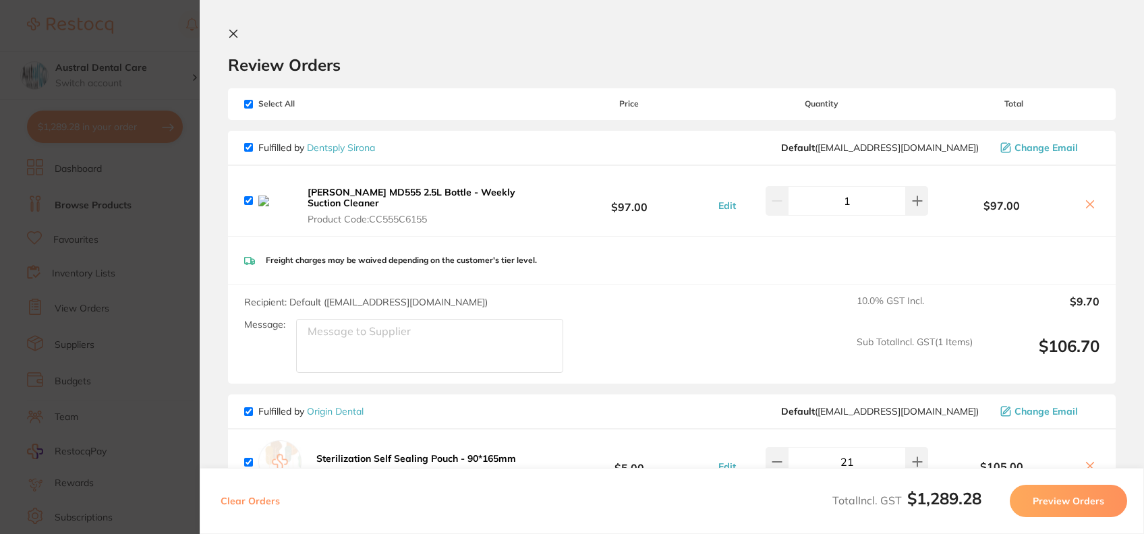
click at [233, 35] on icon at bounding box center [233, 33] width 11 height 11
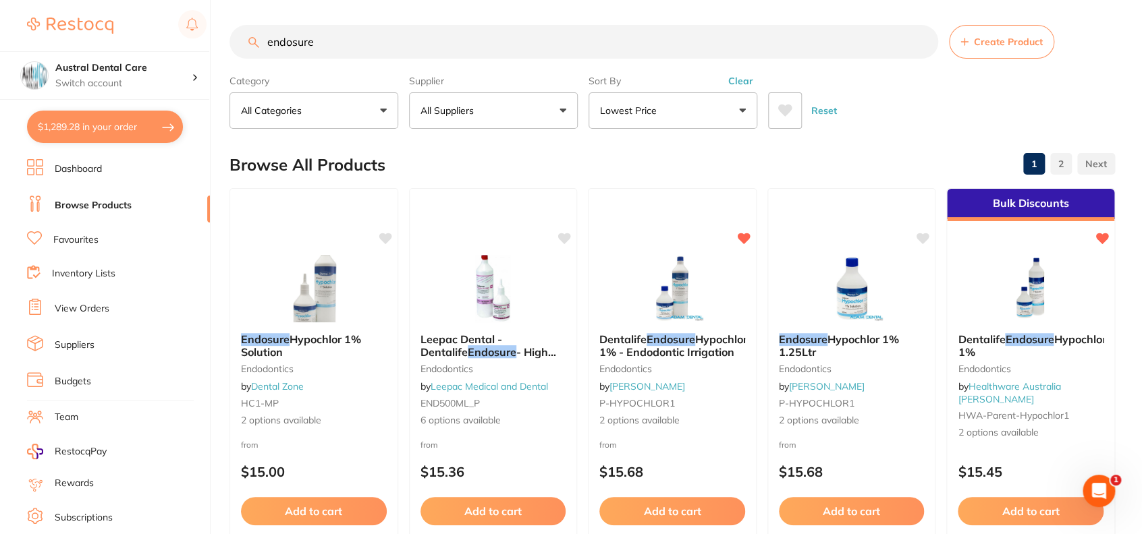
click at [304, 44] on input "endosure" at bounding box center [583, 42] width 708 height 34
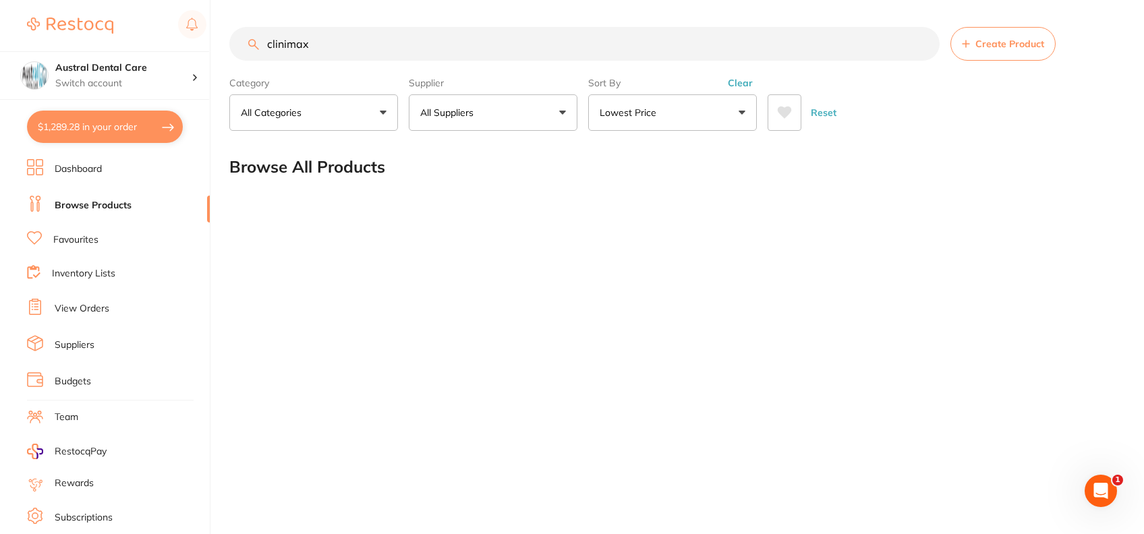
type input "clinimax"
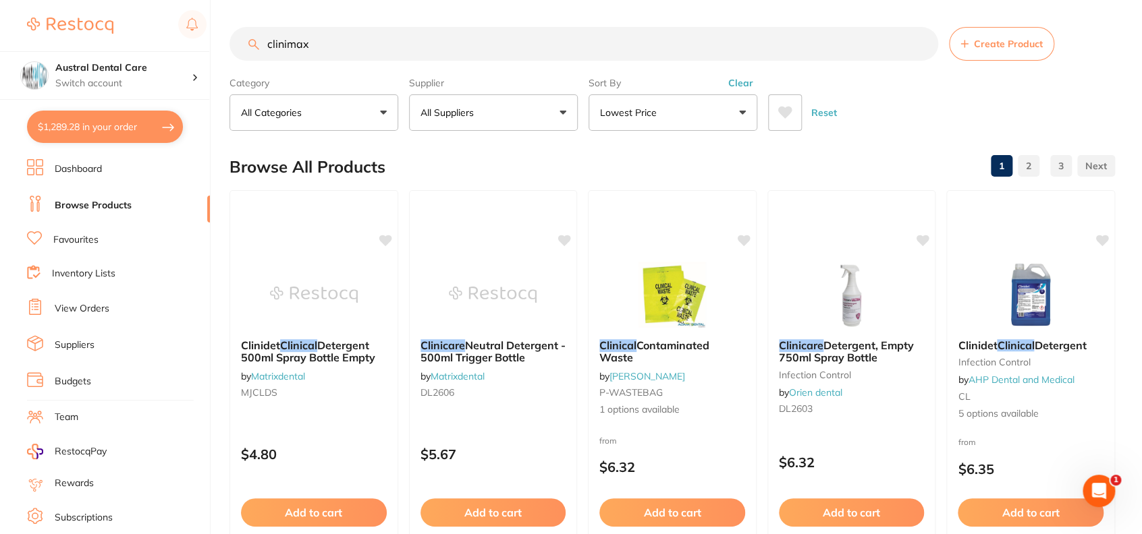
click at [910, 119] on div "Reset" at bounding box center [936, 107] width 336 height 47
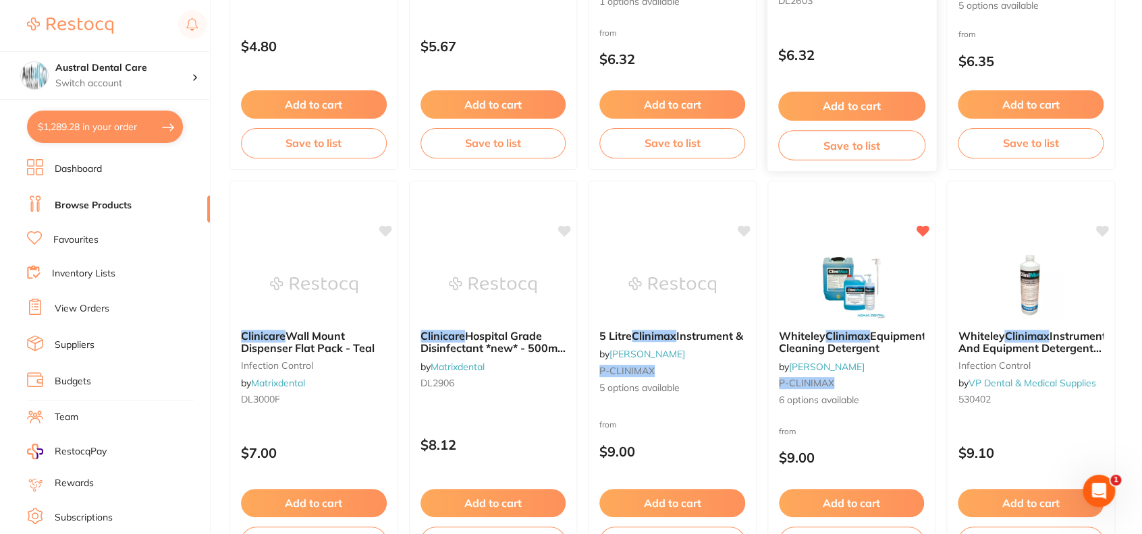
scroll to position [410, 0]
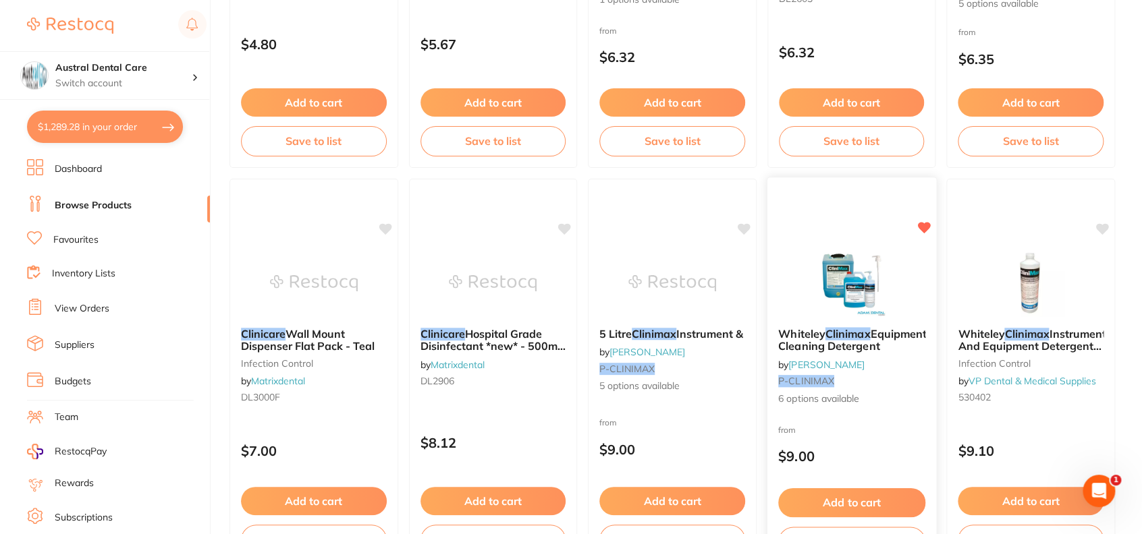
click at [827, 340] on span "Equipment Cleaning Detergent" at bounding box center [852, 340] width 148 height 26
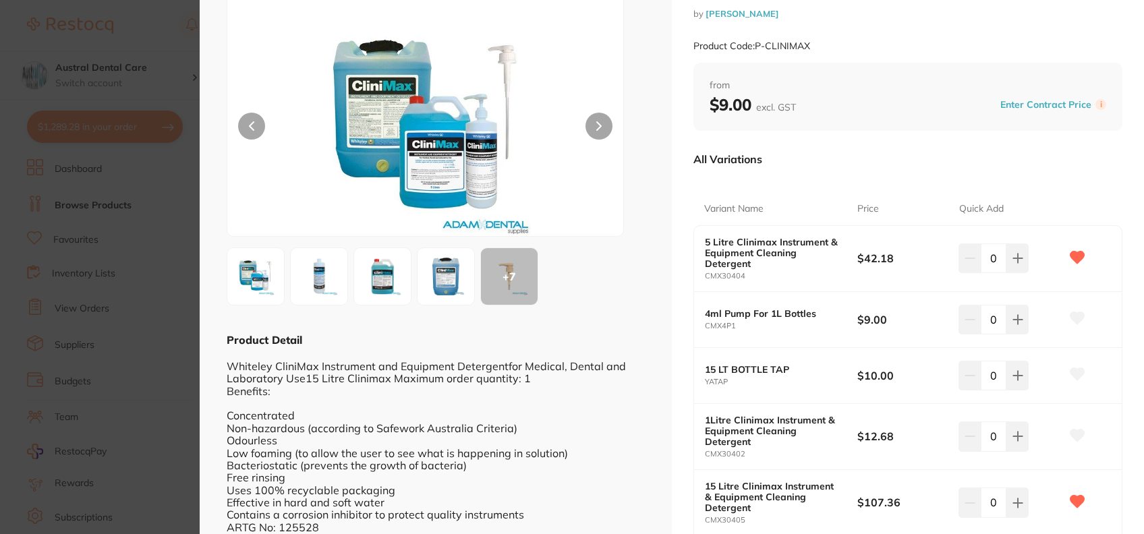
scroll to position [132, 0]
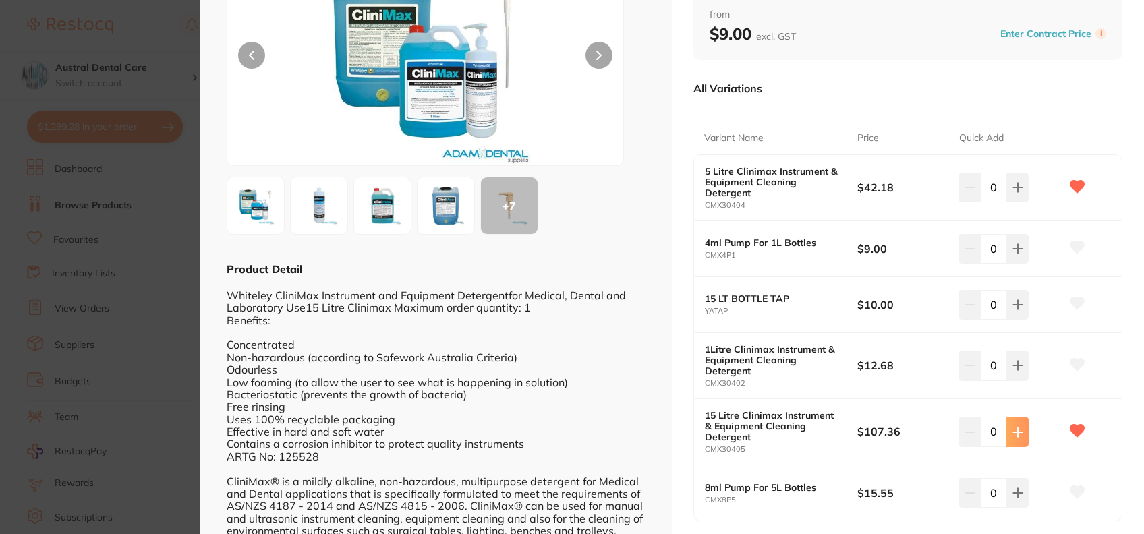
click at [1007, 202] on button at bounding box center [1018, 188] width 22 height 30
type input "1"
click at [1013, 193] on icon at bounding box center [1018, 187] width 11 height 11
type input "1"
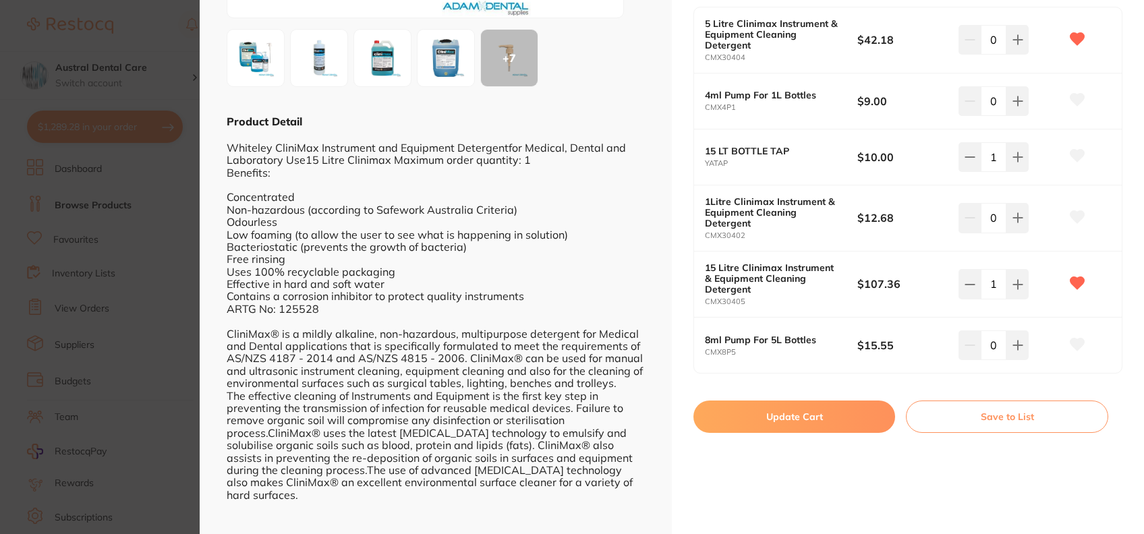
click at [1077, 160] on icon at bounding box center [1077, 155] width 15 height 13
click at [786, 417] on button "Update Cart" at bounding box center [795, 417] width 202 height 32
checkbox input "false"
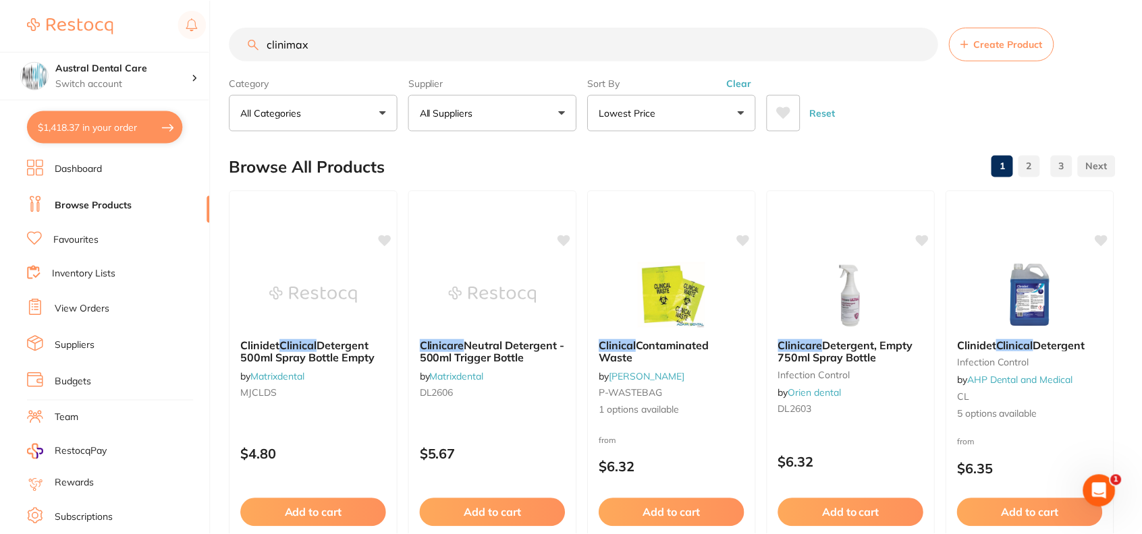
scroll to position [410, 0]
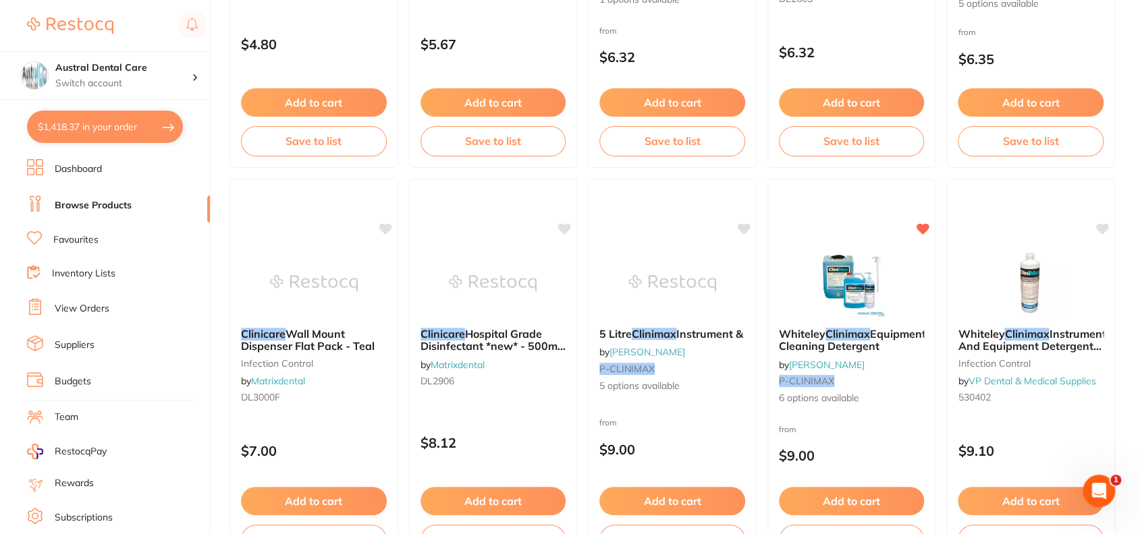
click at [79, 121] on button "$1,418.37 in your order" at bounding box center [105, 127] width 156 height 32
checkbox input "true"
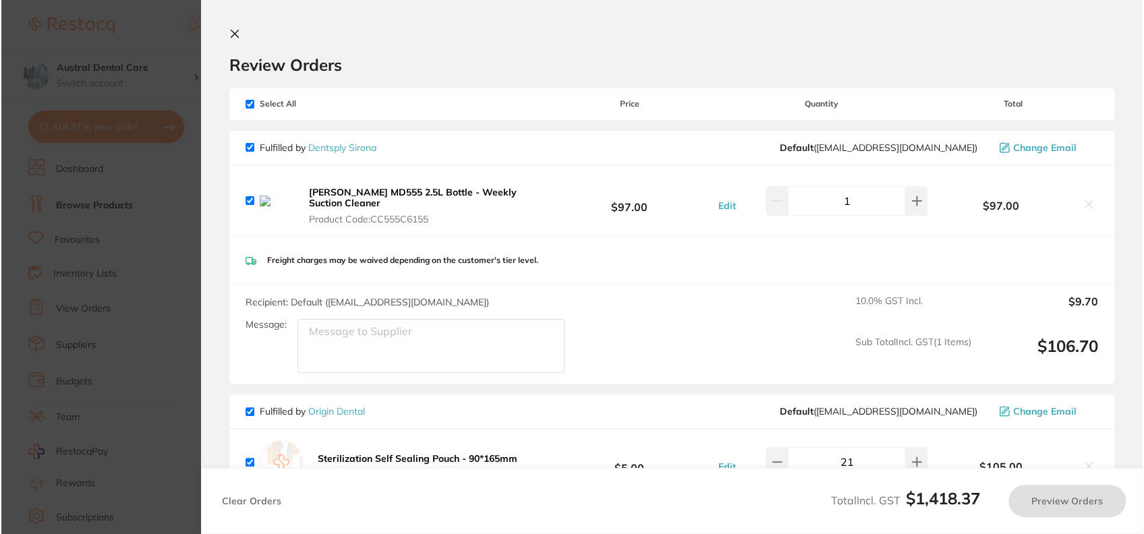
scroll to position [0, 0]
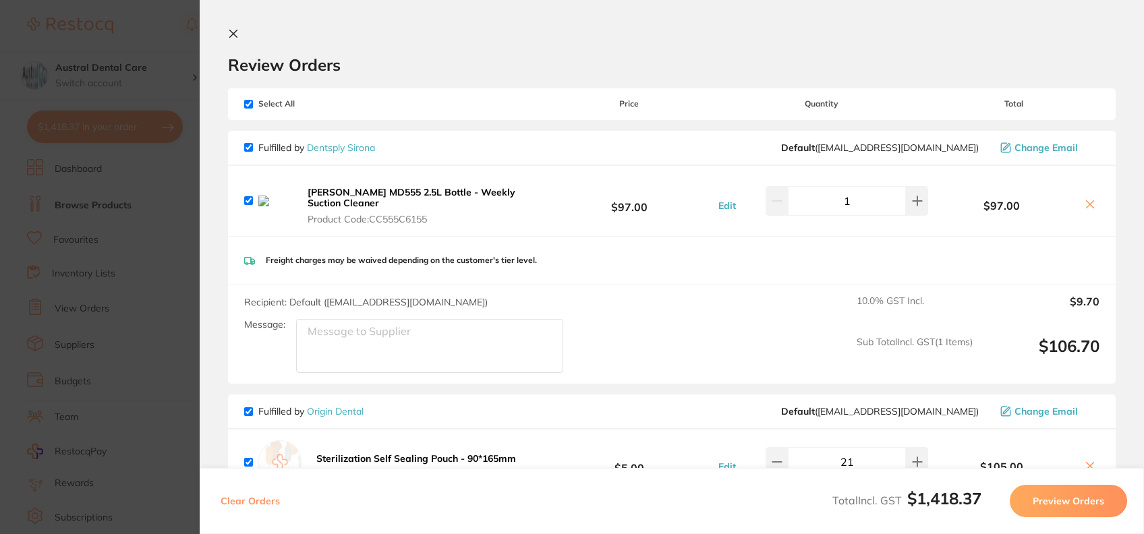
click at [159, 30] on section "Update RRP Set your pre negotiated price for this item. Item Agreed RRP (excl. …" at bounding box center [572, 267] width 1144 height 534
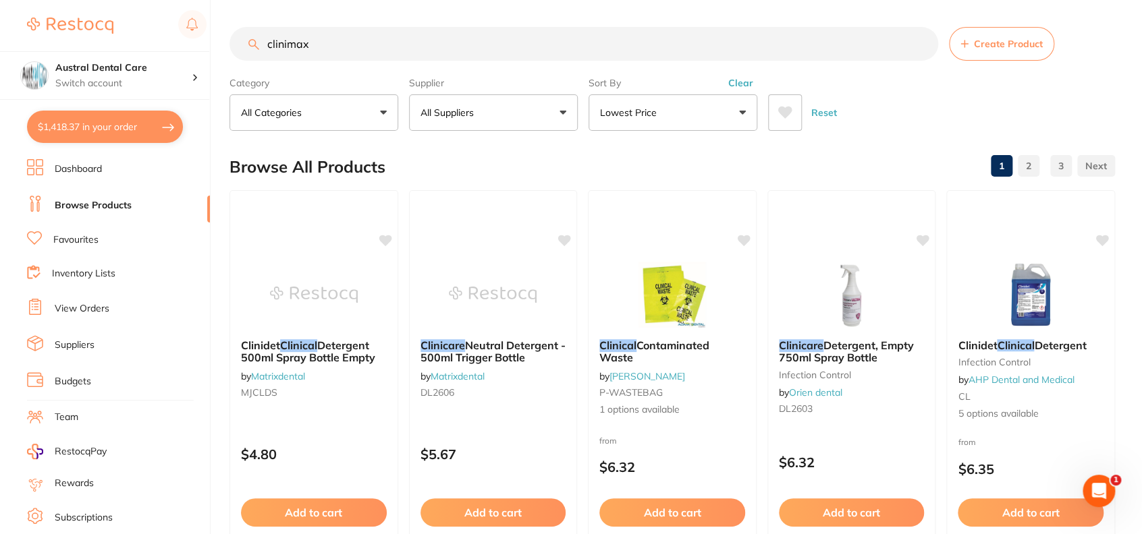
click at [324, 52] on input "clinimax" at bounding box center [583, 44] width 708 height 34
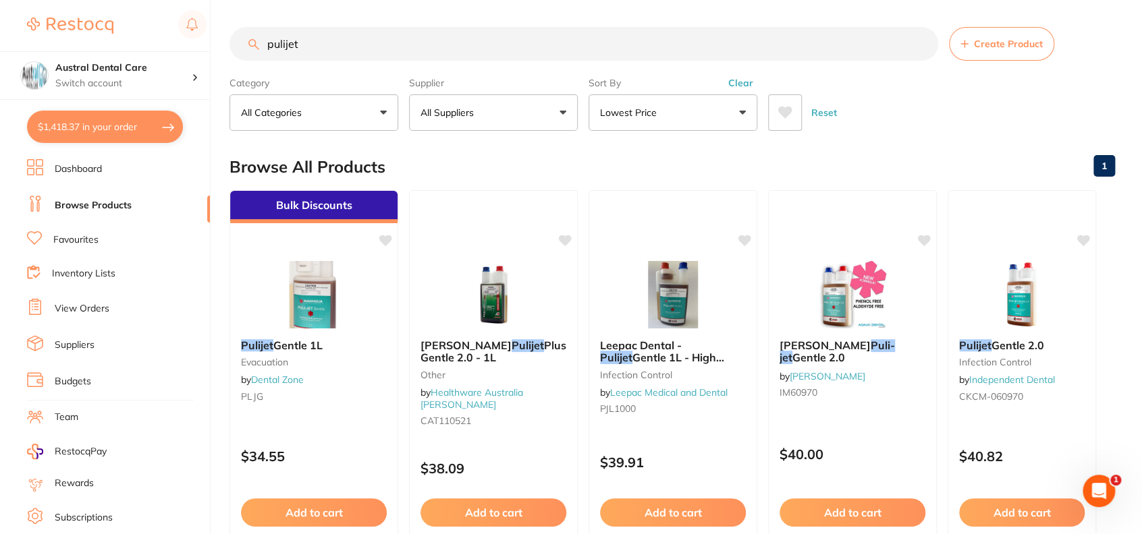
type input "pulijet"
click at [300, 338] on span "Gentle 1L" at bounding box center [298, 344] width 50 height 13
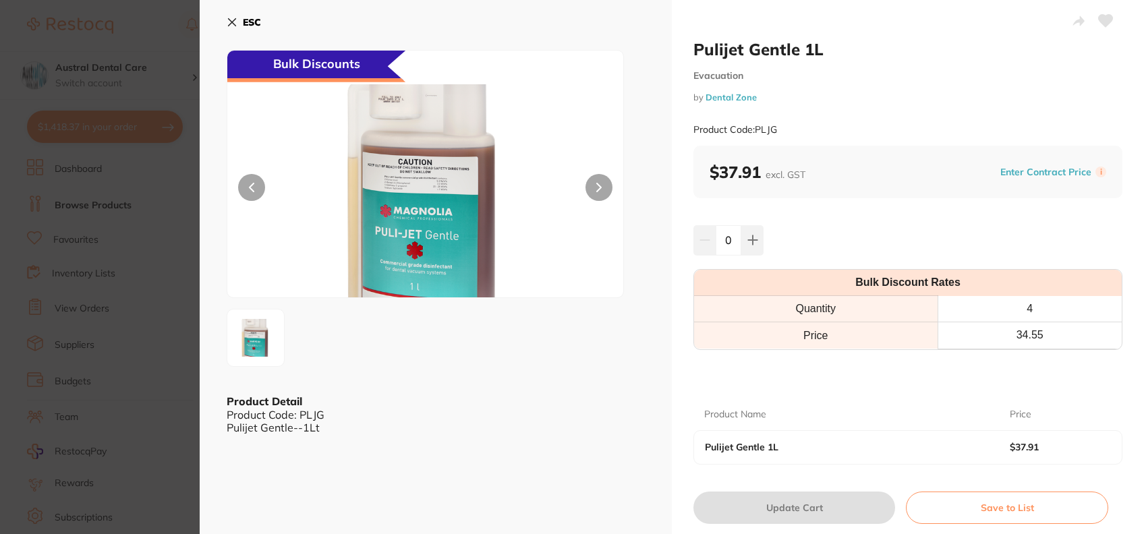
click at [344, 270] on img at bounding box center [424, 190] width 237 height 213
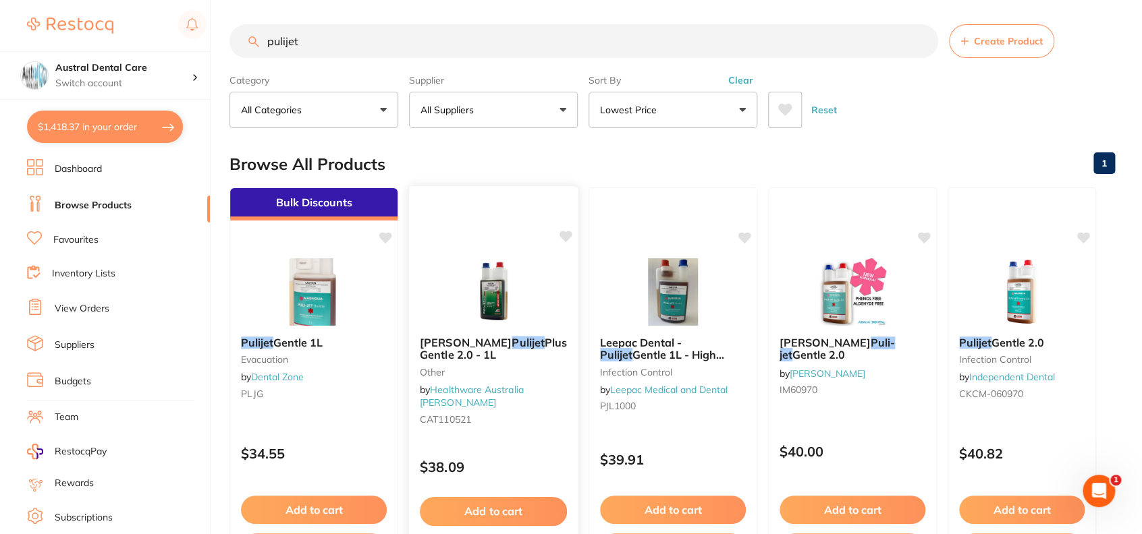
click at [484, 354] on b "Cattani Pulijet Plus Gentle 2.0 - 1L" at bounding box center [493, 348] width 147 height 25
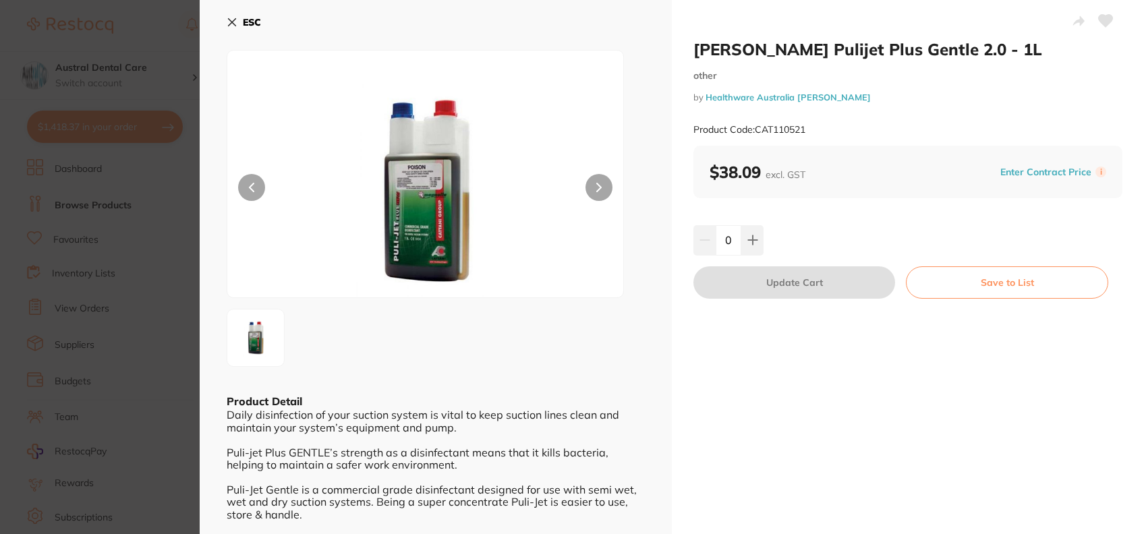
scroll to position [120, 0]
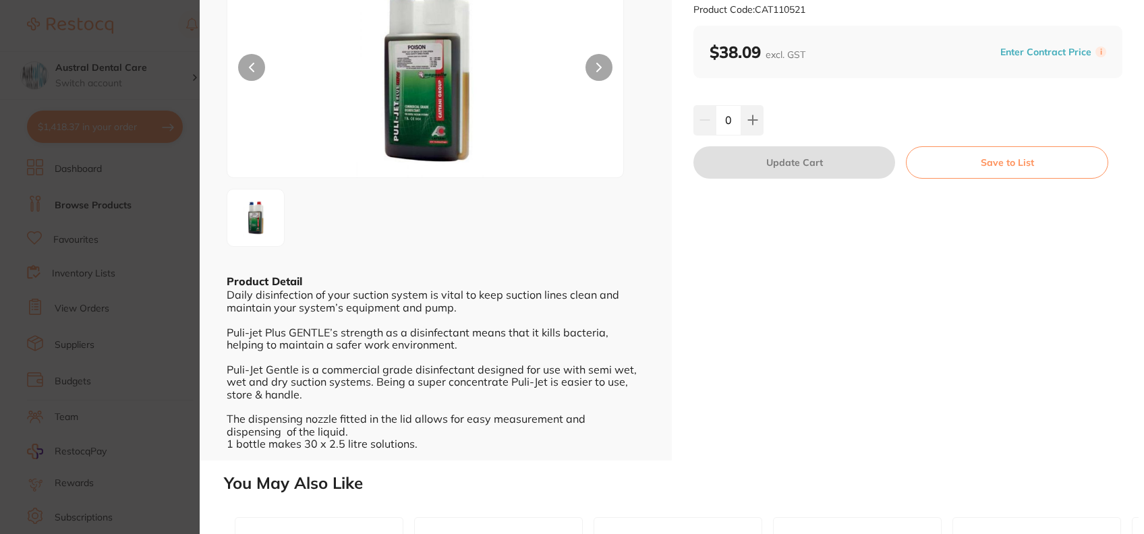
click at [421, 71] on img at bounding box center [424, 70] width 237 height 213
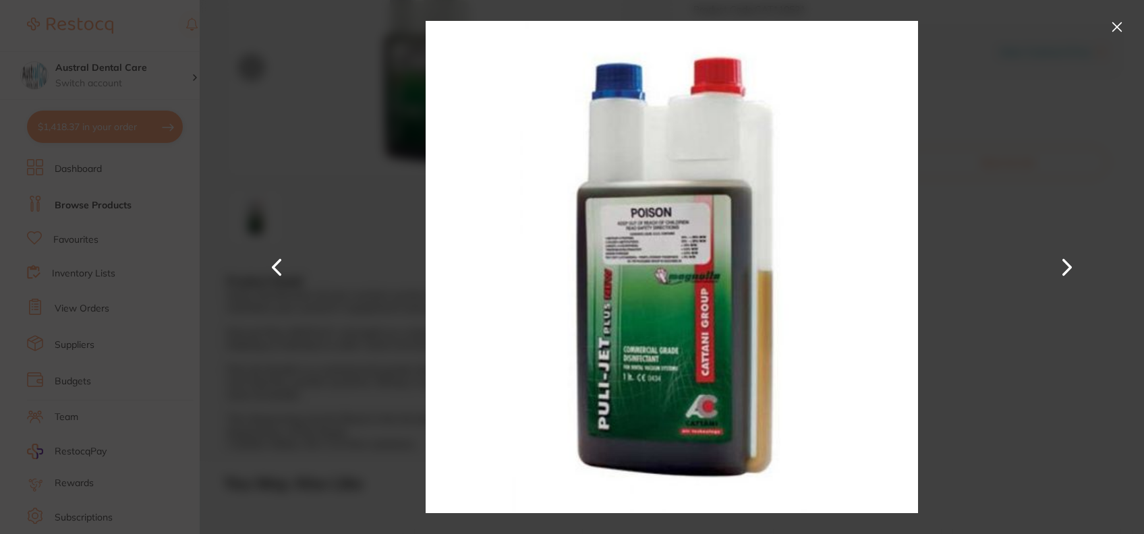
scroll to position [0, 0]
click at [1077, 271] on button at bounding box center [1067, 267] width 32 height 267
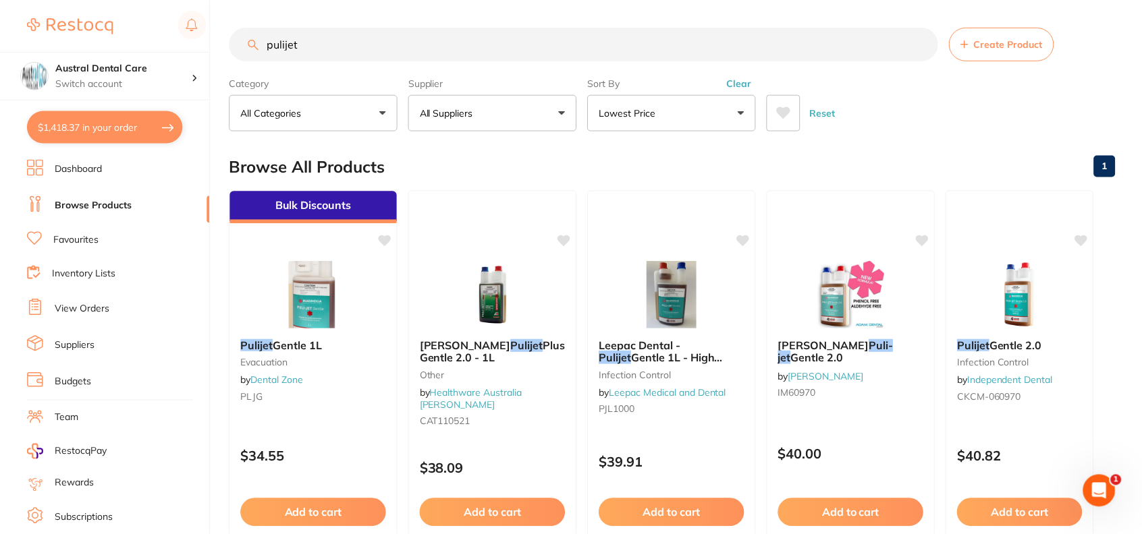
scroll to position [3, 0]
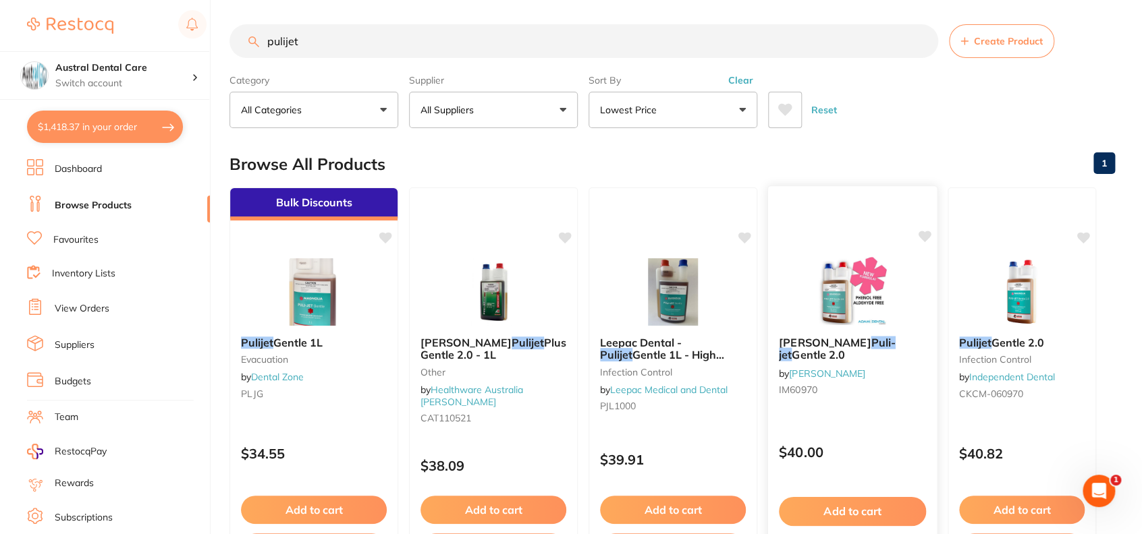
click at [849, 349] on div "Cattani Puli-jet Gentle 2.0 by Adam Dental IM60970" at bounding box center [852, 368] width 169 height 87
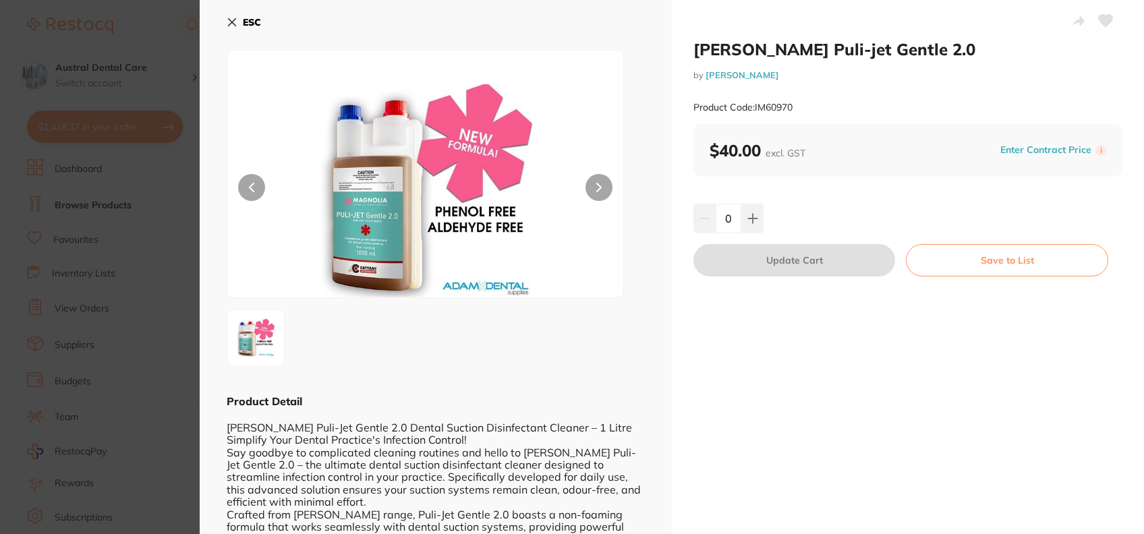
scroll to position [515, 0]
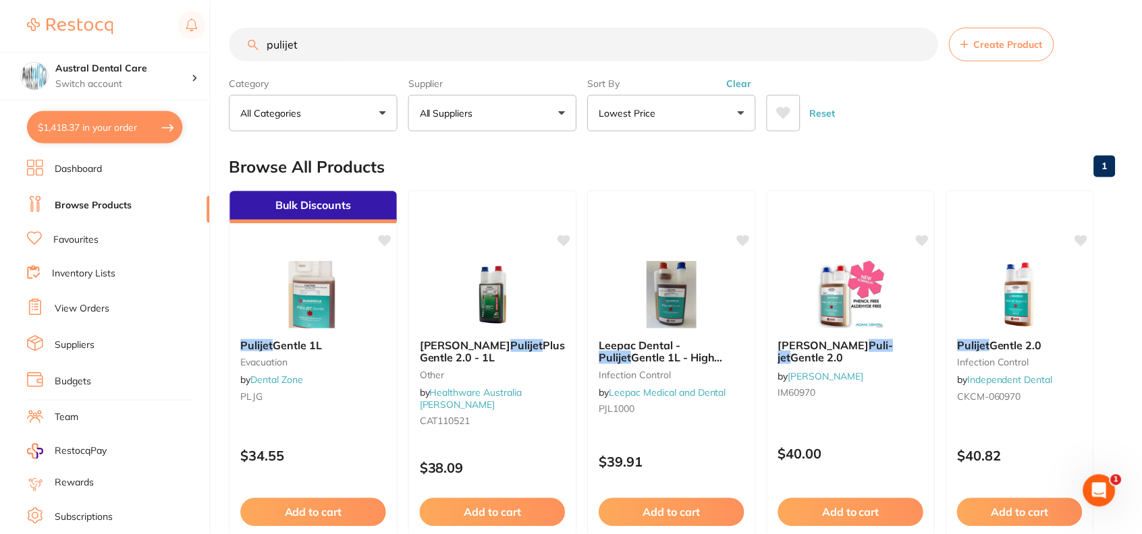
scroll to position [3, 0]
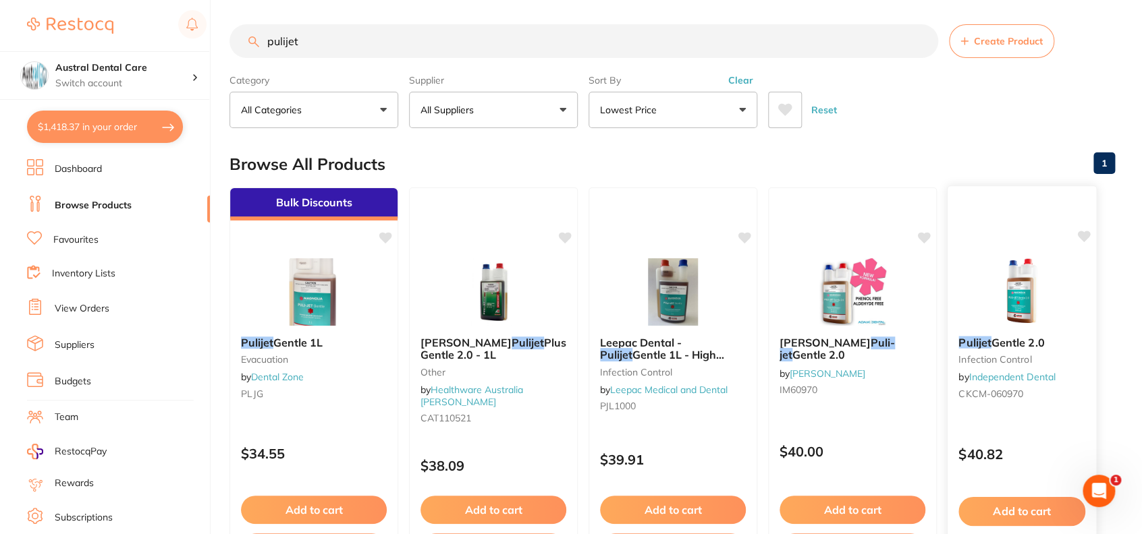
click at [1005, 333] on div "Pulijet Gentle 2.0 infection control by Independent Dental CKCM-060970" at bounding box center [1021, 370] width 148 height 90
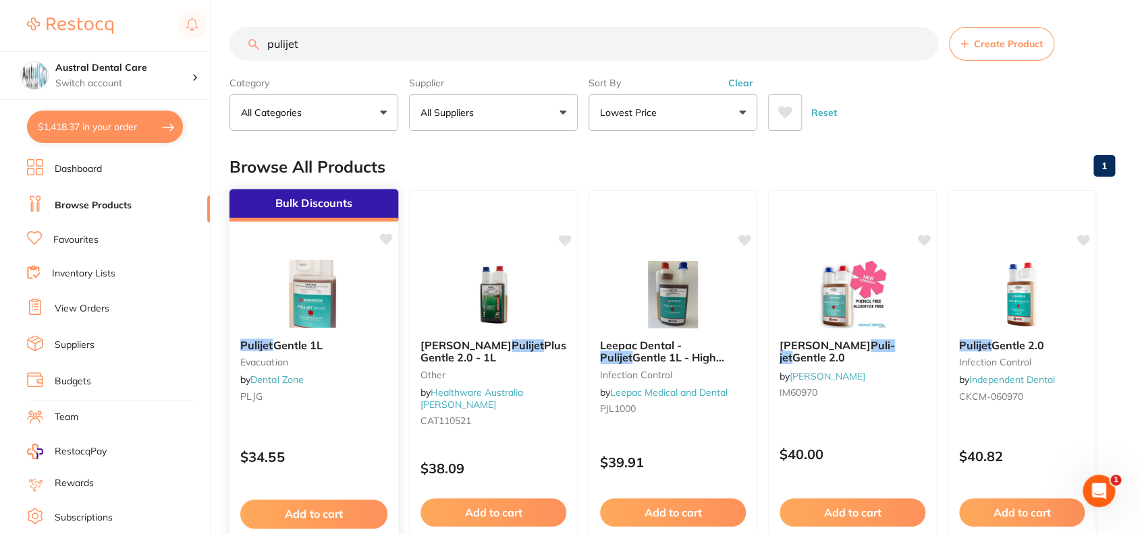
click at [324, 391] on small "PLJG" at bounding box center [313, 396] width 147 height 11
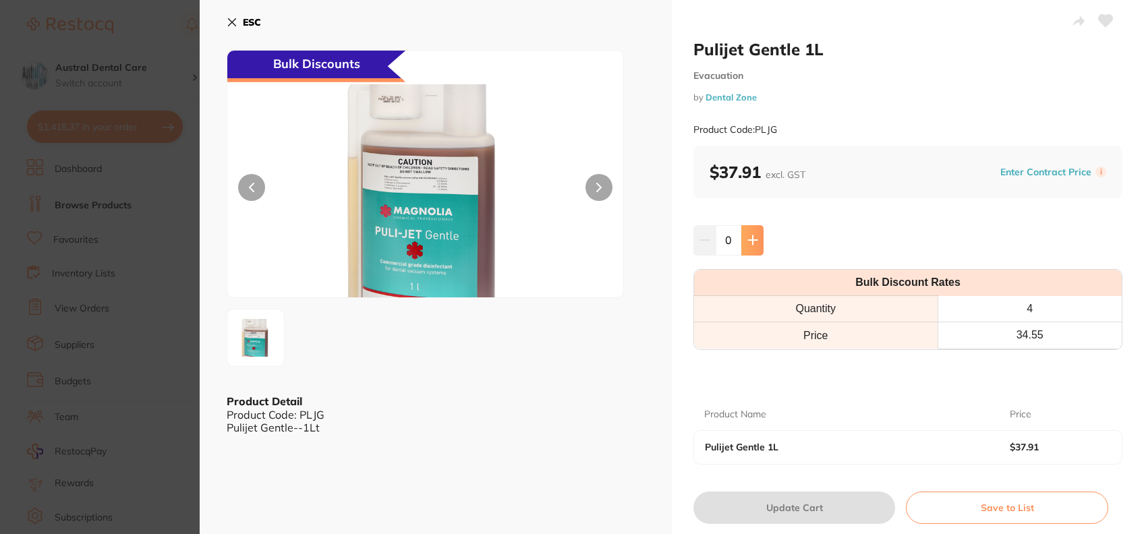
click at [749, 244] on icon at bounding box center [753, 240] width 11 height 11
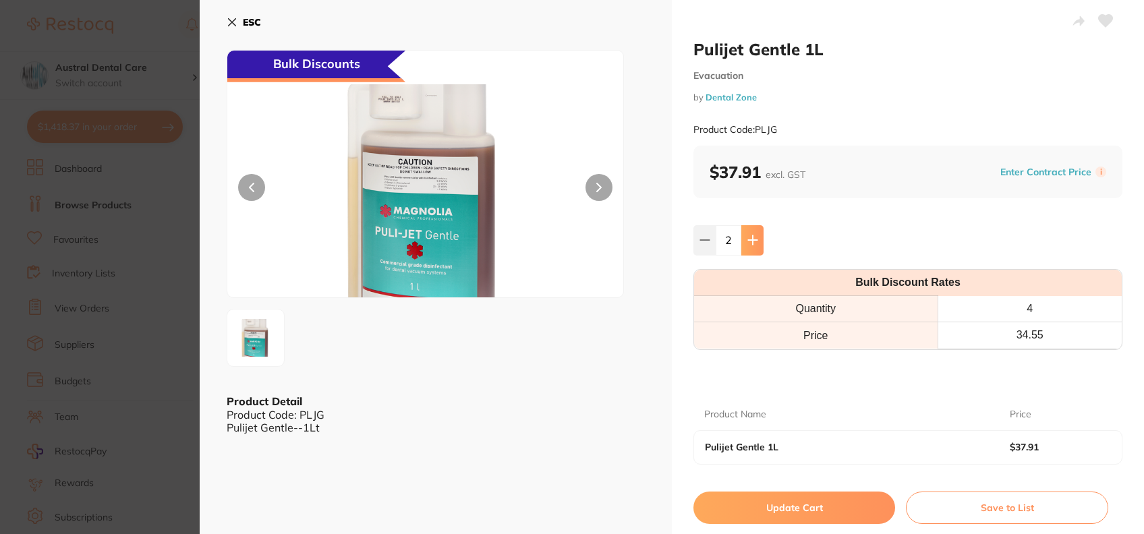
click at [749, 244] on icon at bounding box center [753, 240] width 11 height 11
type input "4"
click at [775, 502] on button "Update Cart" at bounding box center [795, 508] width 202 height 32
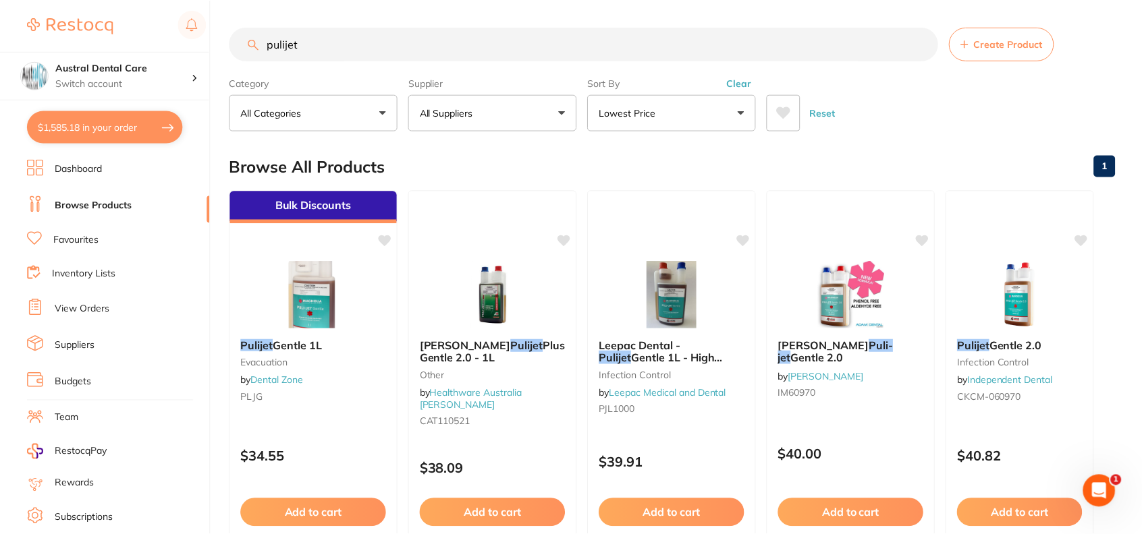
scroll to position [1, 0]
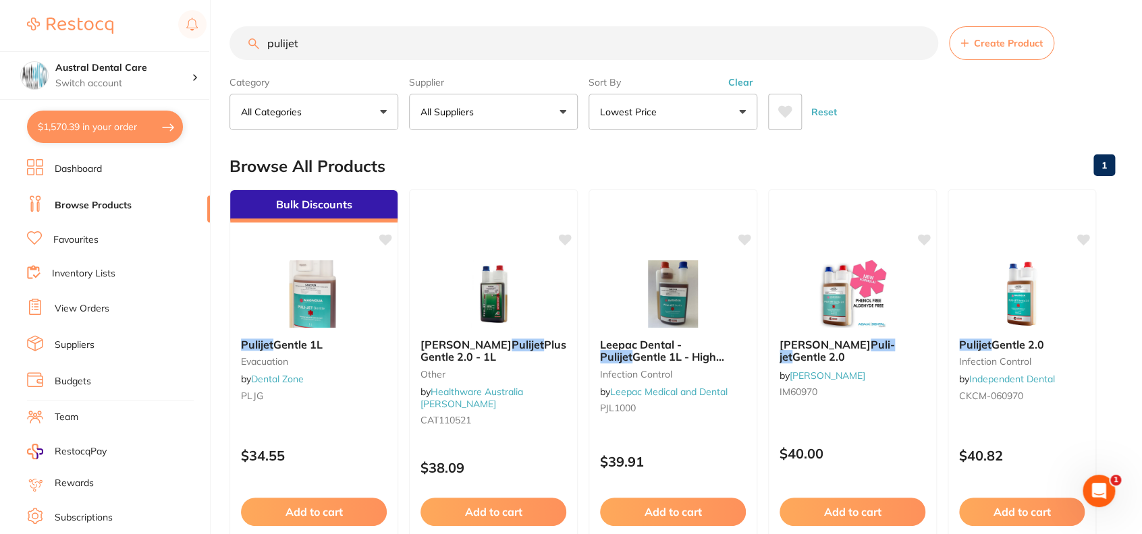
click at [95, 114] on button "$1,570.39 in your order" at bounding box center [105, 127] width 156 height 32
checkbox input "true"
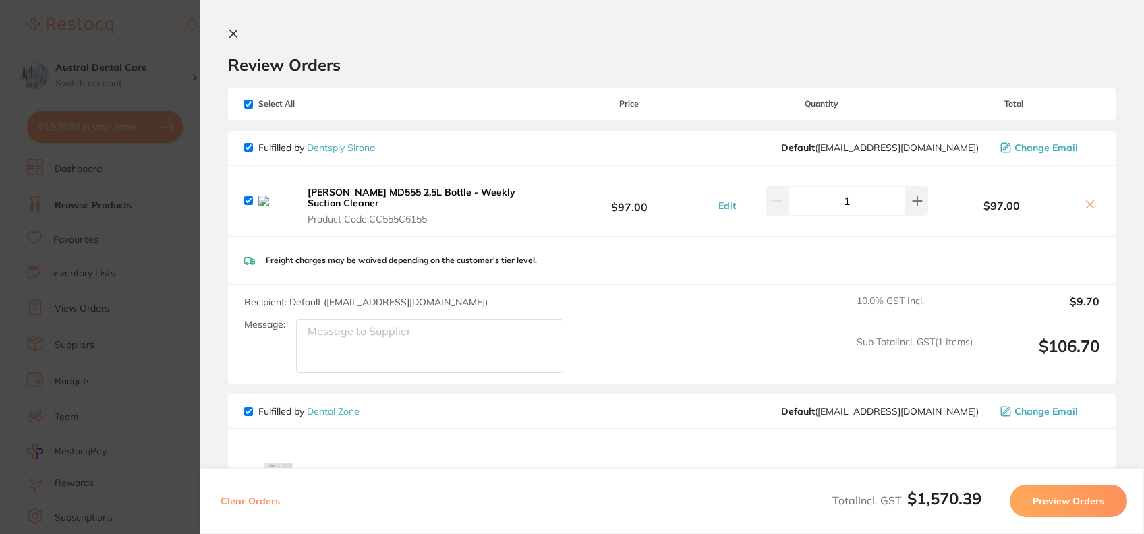
click at [324, 194] on b "[PERSON_NAME] MD555 2.5L Bottle - Weekly Suction Cleaner" at bounding box center [412, 197] width 208 height 23
click at [177, 10] on section "Update RRP Set your pre negotiated price for this item. Item Agreed RRP (excl. …" at bounding box center [571, 267] width 1142 height 534
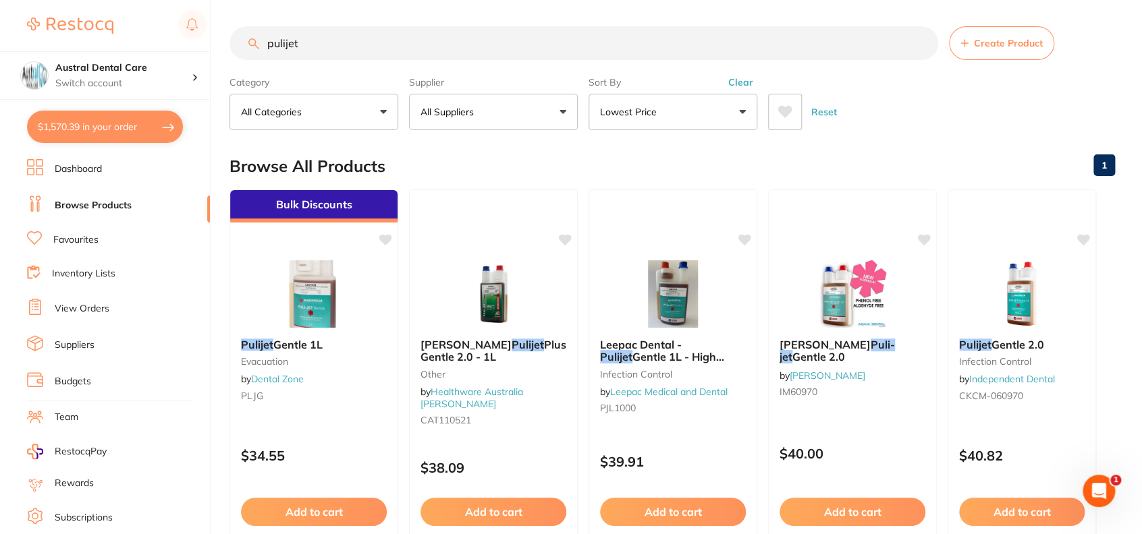
click at [319, 40] on input "pulijet" at bounding box center [583, 43] width 708 height 34
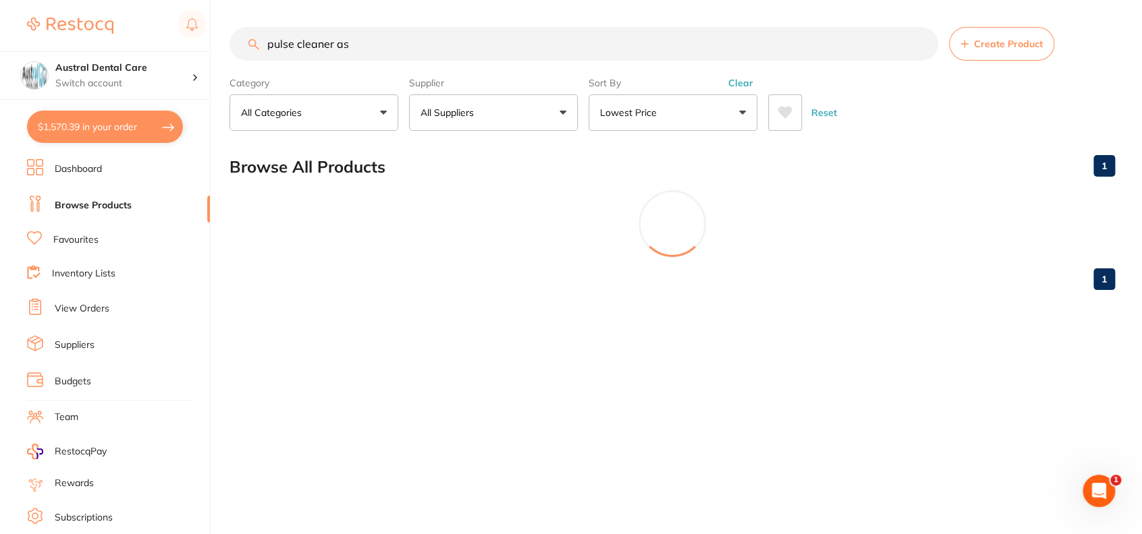
scroll to position [0, 0]
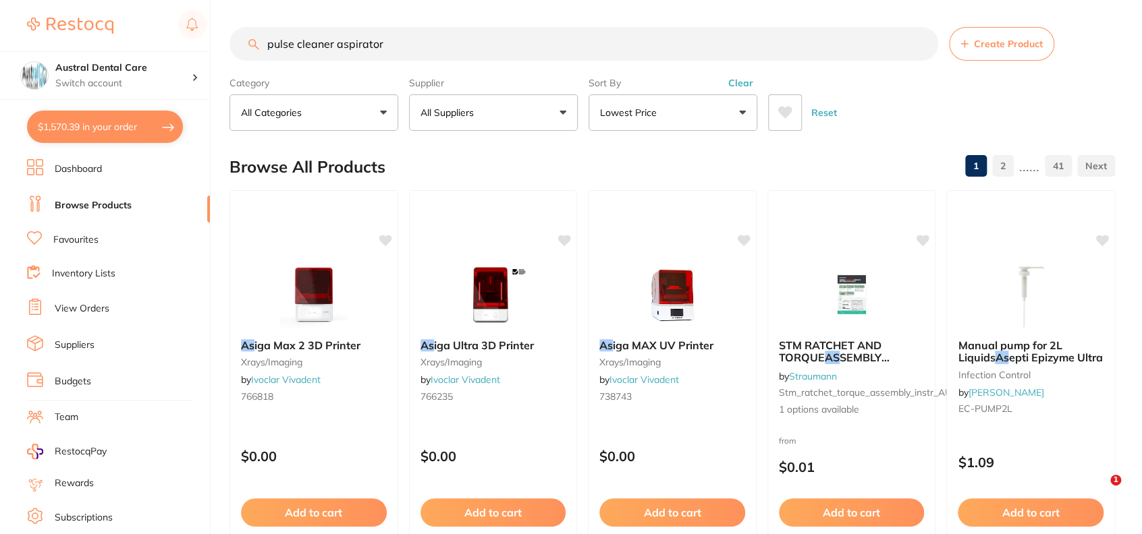
type input "pulse cleaner aspirator"
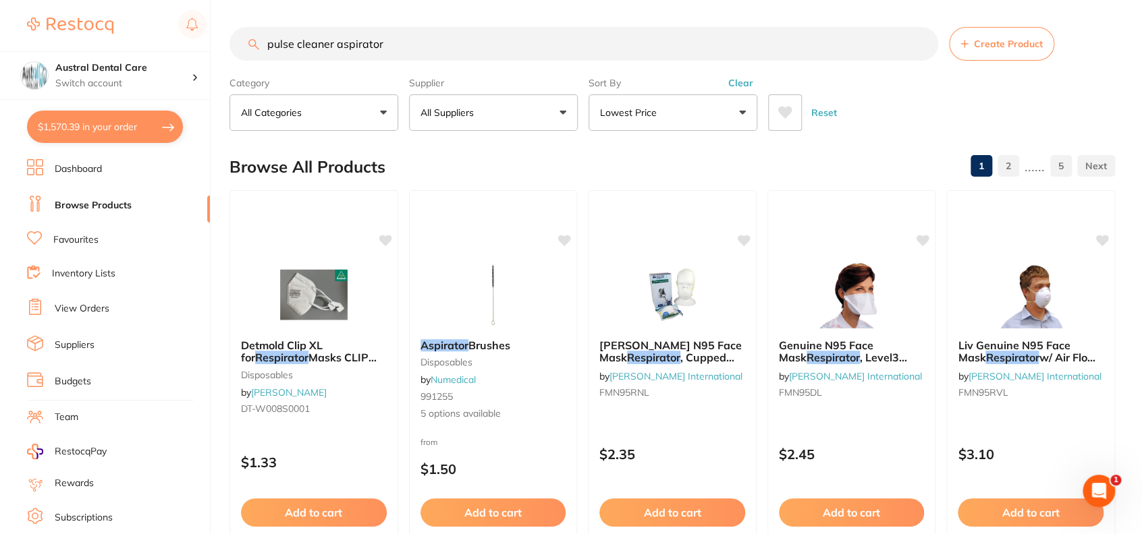
click at [157, 123] on button "$1,570.39 in your order" at bounding box center [105, 127] width 156 height 32
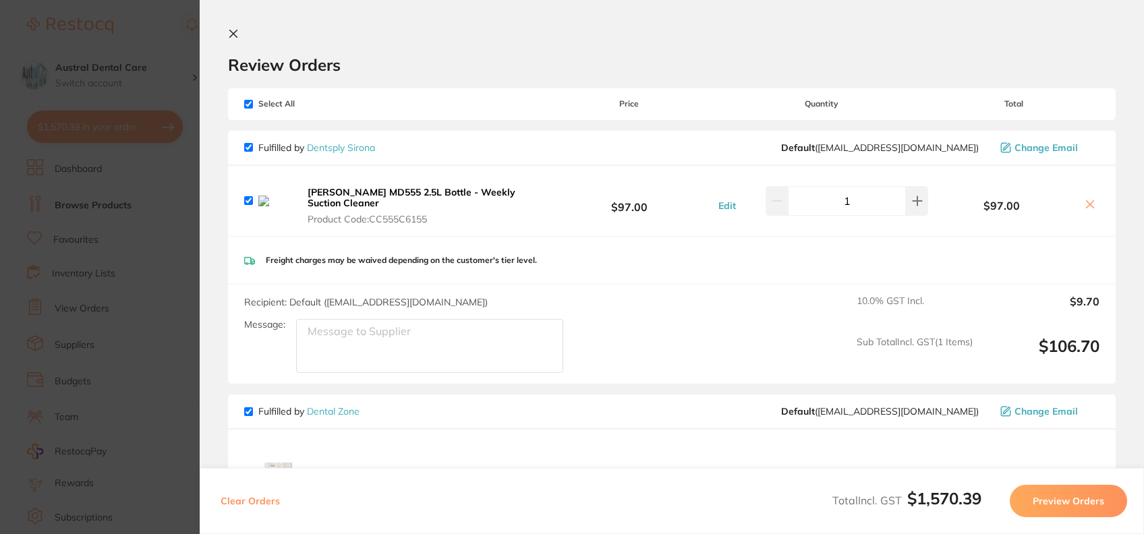
scroll to position [34, 0]
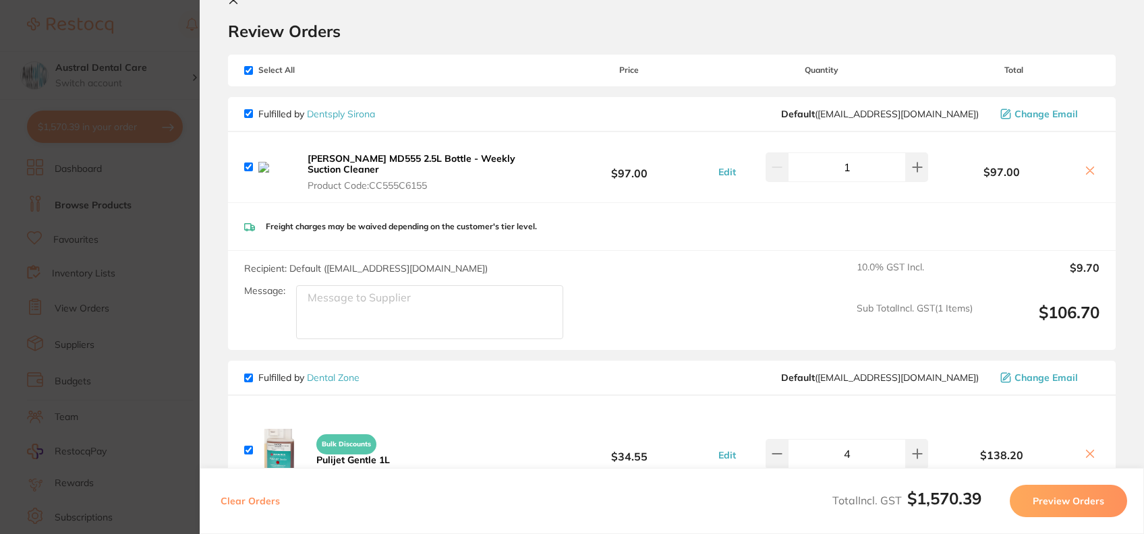
click at [1090, 167] on icon at bounding box center [1090, 170] width 11 height 11
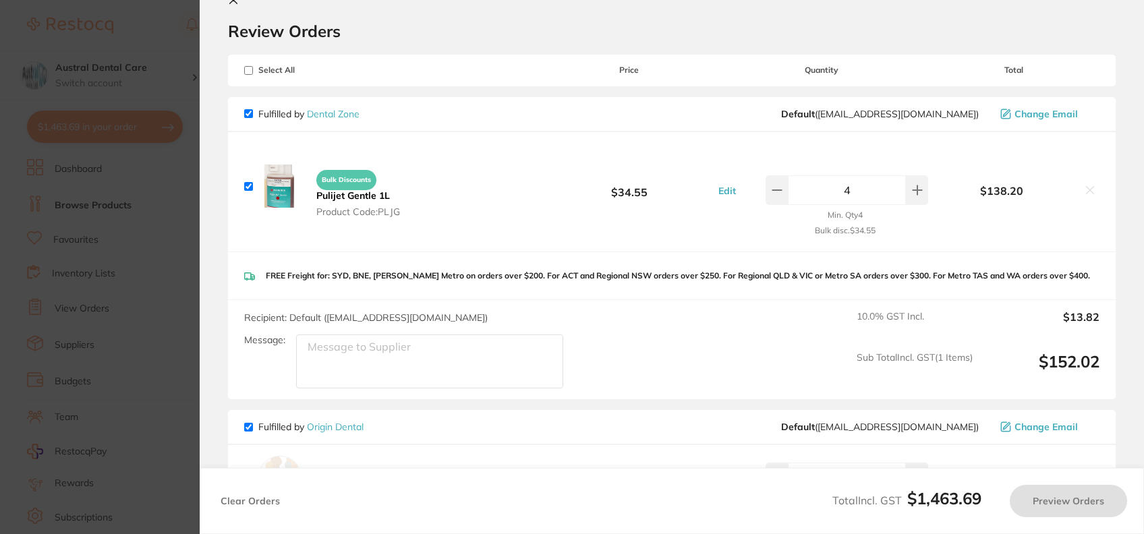
checkbox input "true"
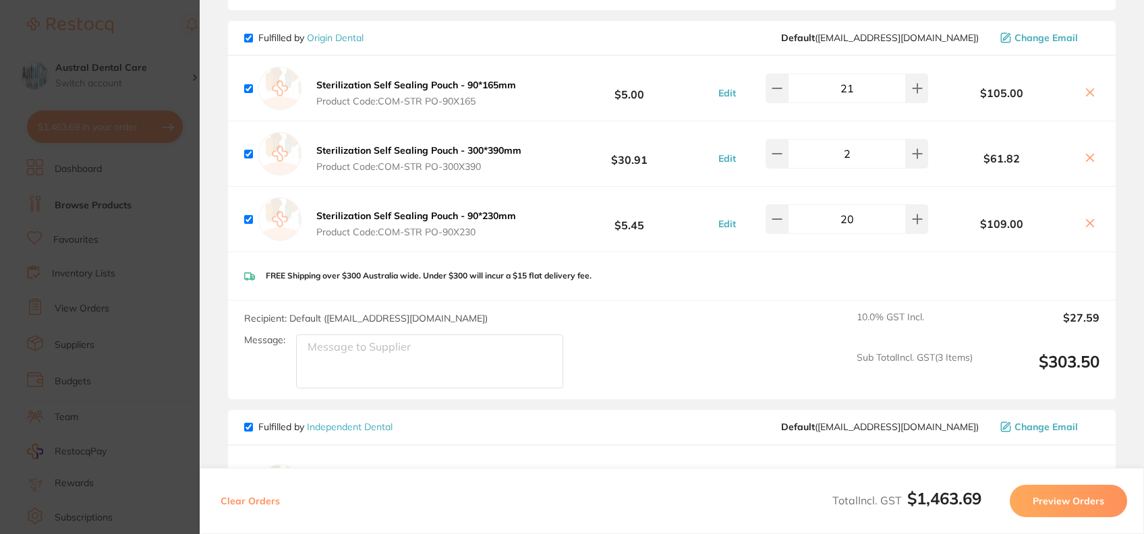
scroll to position [0, 0]
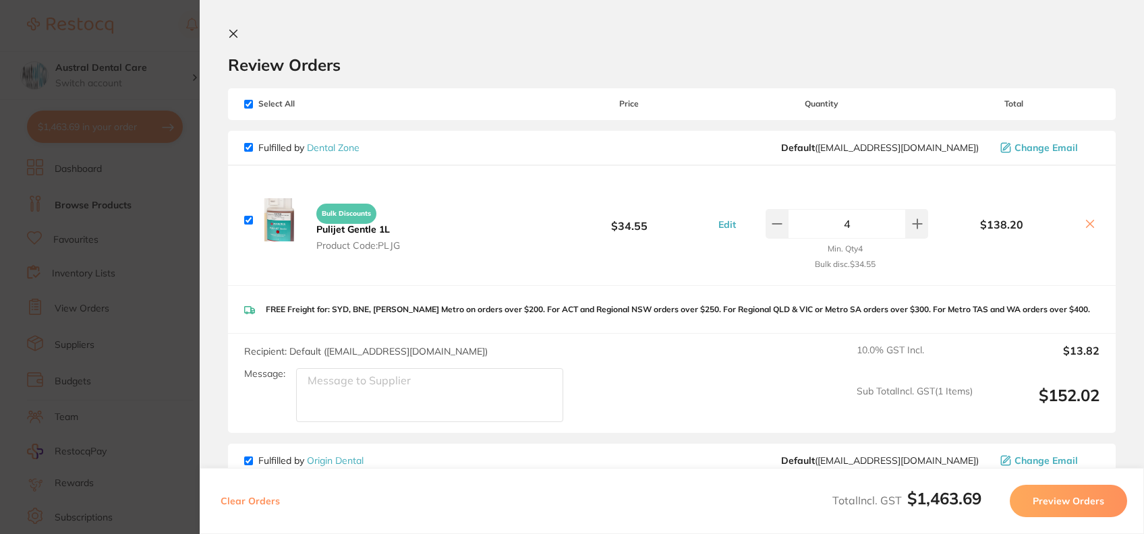
click at [119, 22] on section "Update RRP Set your pre negotiated price for this item. Item Agreed RRP (excl. …" at bounding box center [572, 267] width 1144 height 534
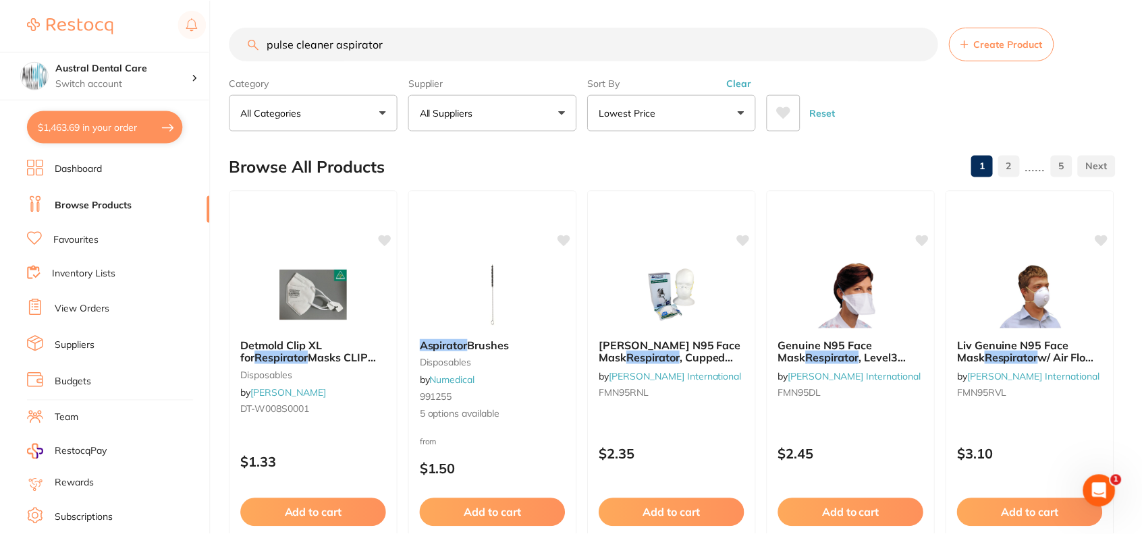
scroll to position [1, 0]
click at [524, 119] on button "All Suppliers" at bounding box center [493, 112] width 169 height 36
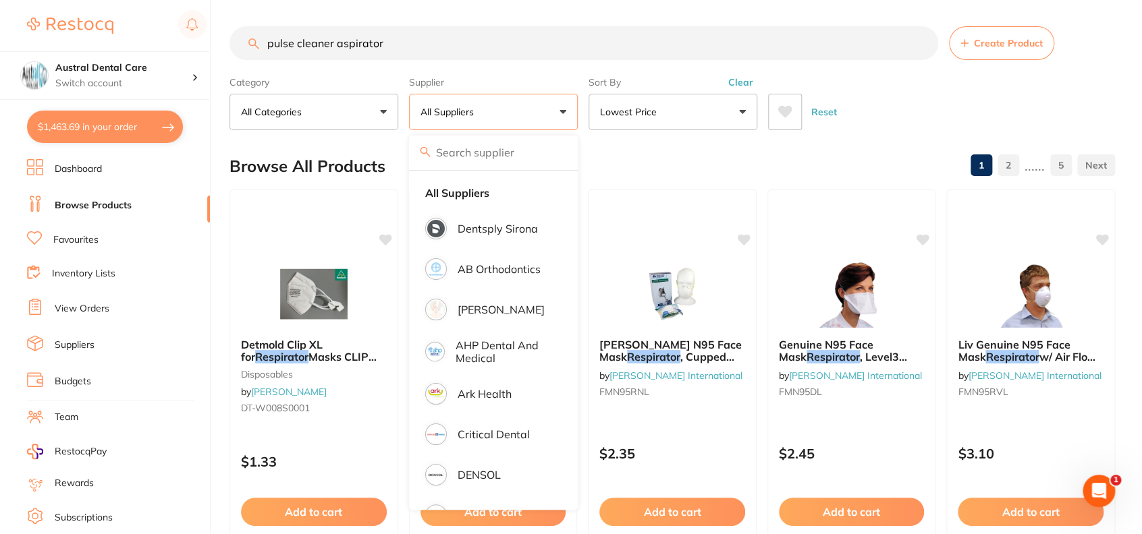
click at [473, 43] on input "pulse cleaner aspirator" at bounding box center [583, 43] width 708 height 34
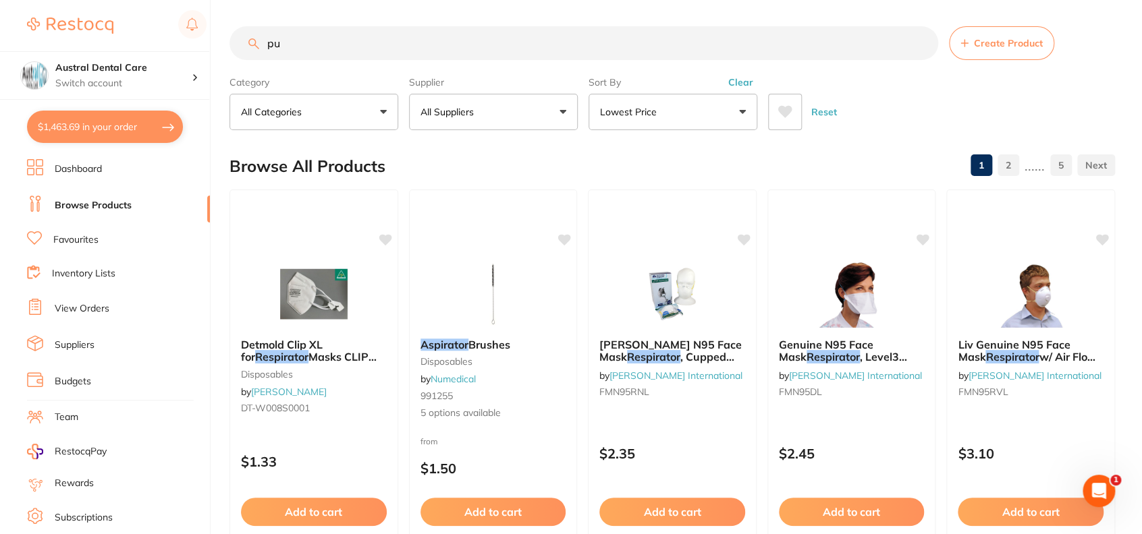
type input "p"
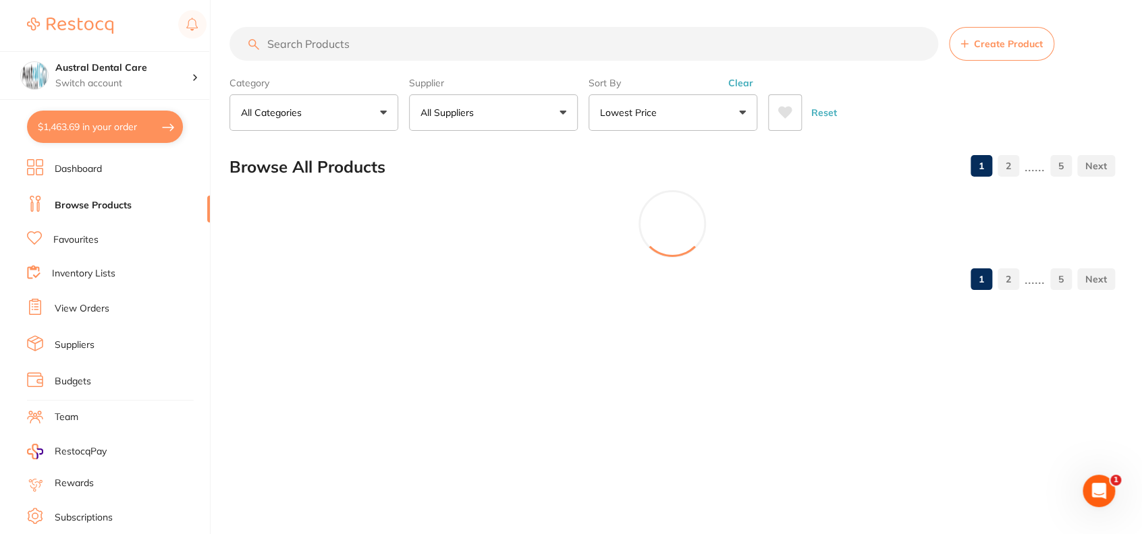
scroll to position [0, 0]
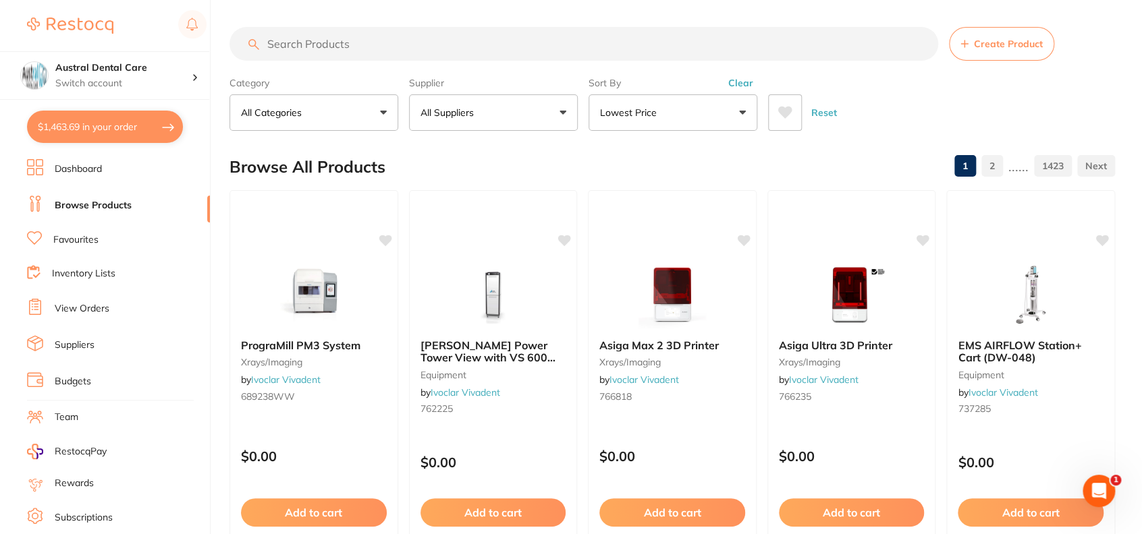
click at [511, 105] on button "All Suppliers" at bounding box center [493, 112] width 169 height 36
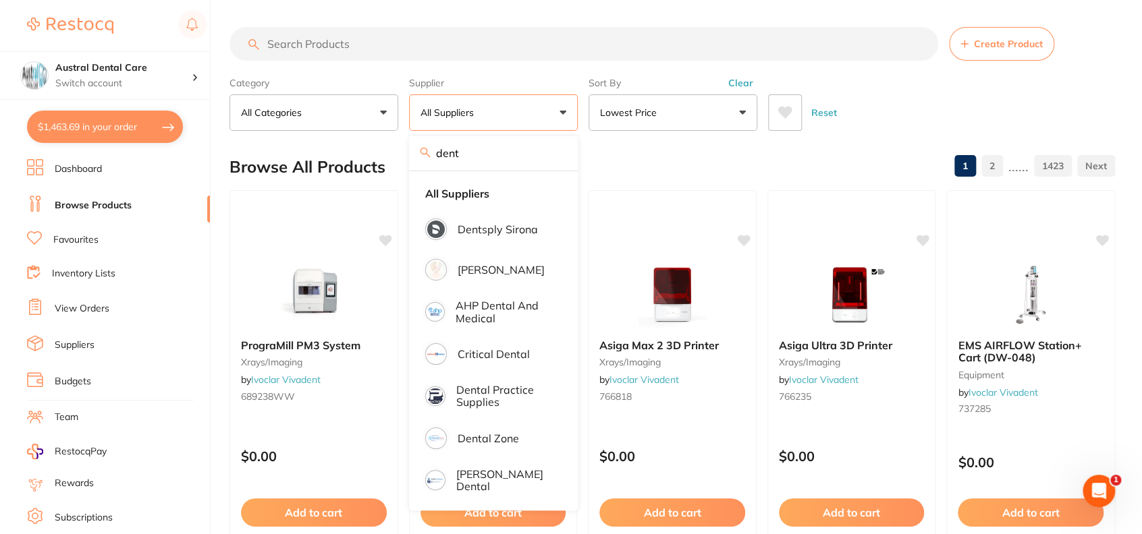
type input "dental zone"
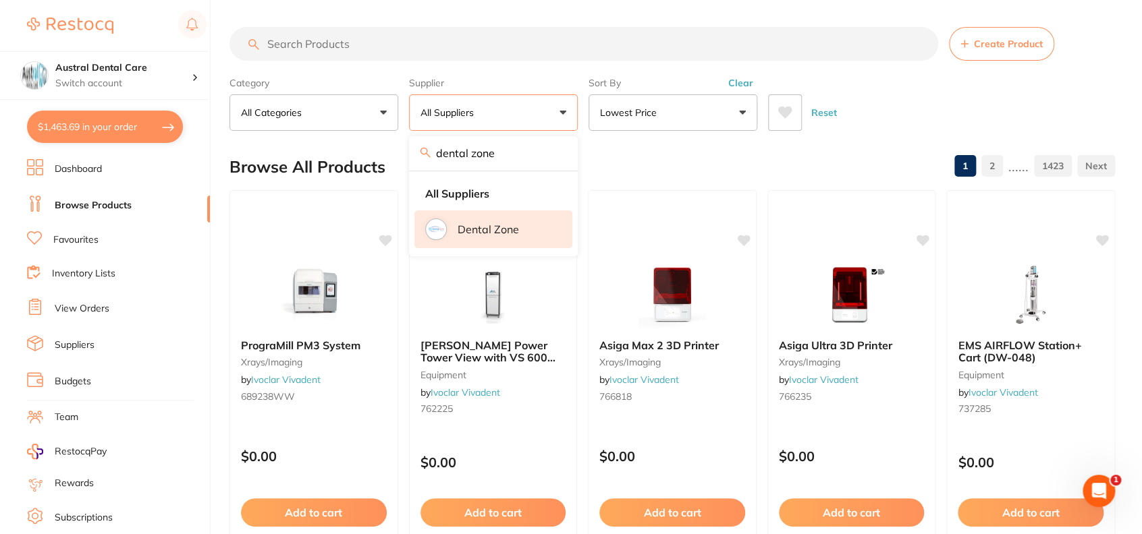
click at [470, 229] on p "Dental Zone" at bounding box center [487, 229] width 61 height 12
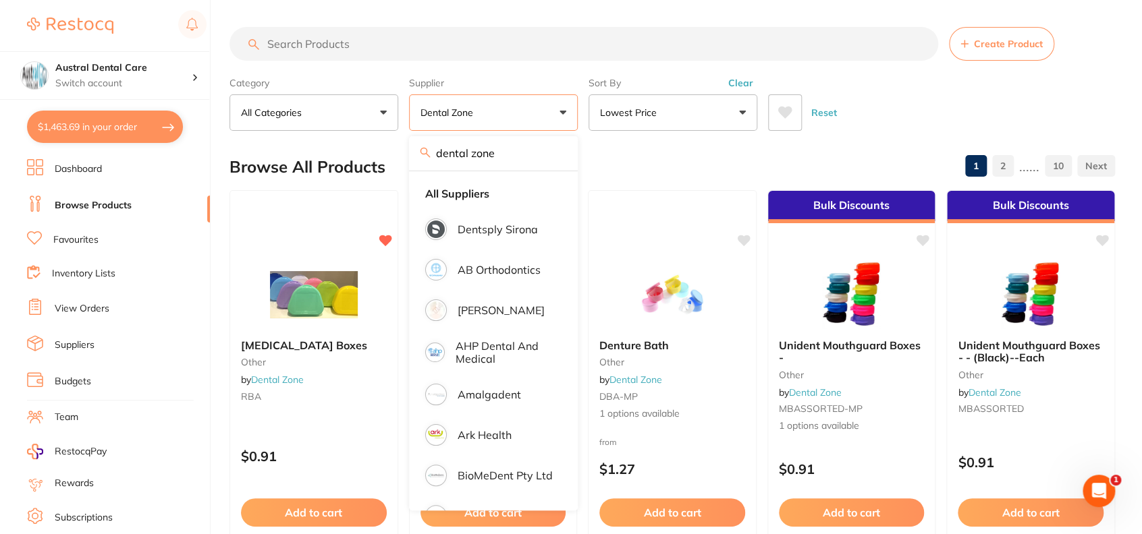
click at [395, 45] on input "search" at bounding box center [583, 44] width 708 height 34
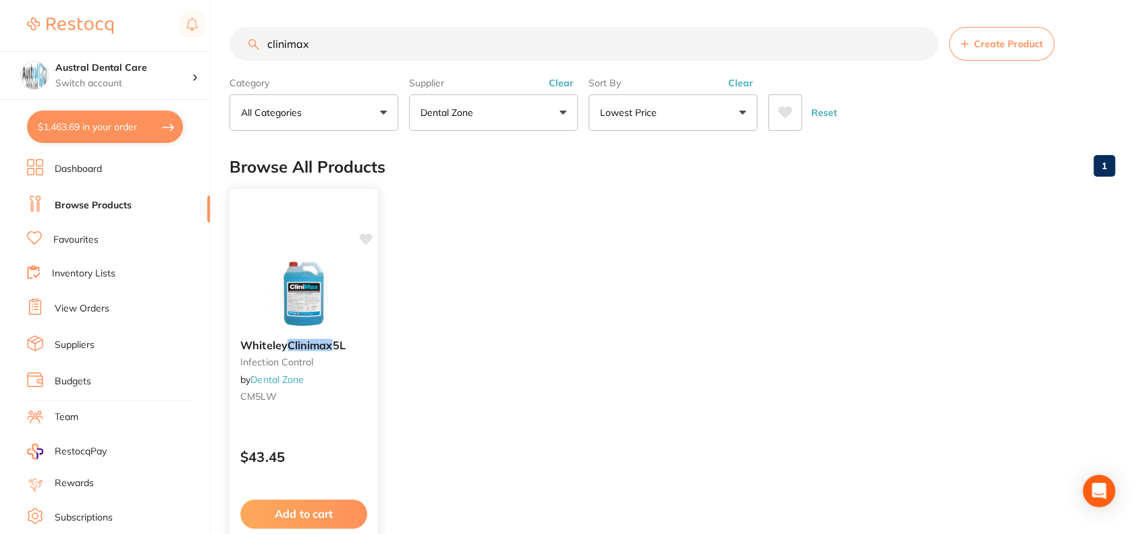
type input "clinimax"
click at [271, 347] on span "Whiteley" at bounding box center [263, 344] width 47 height 13
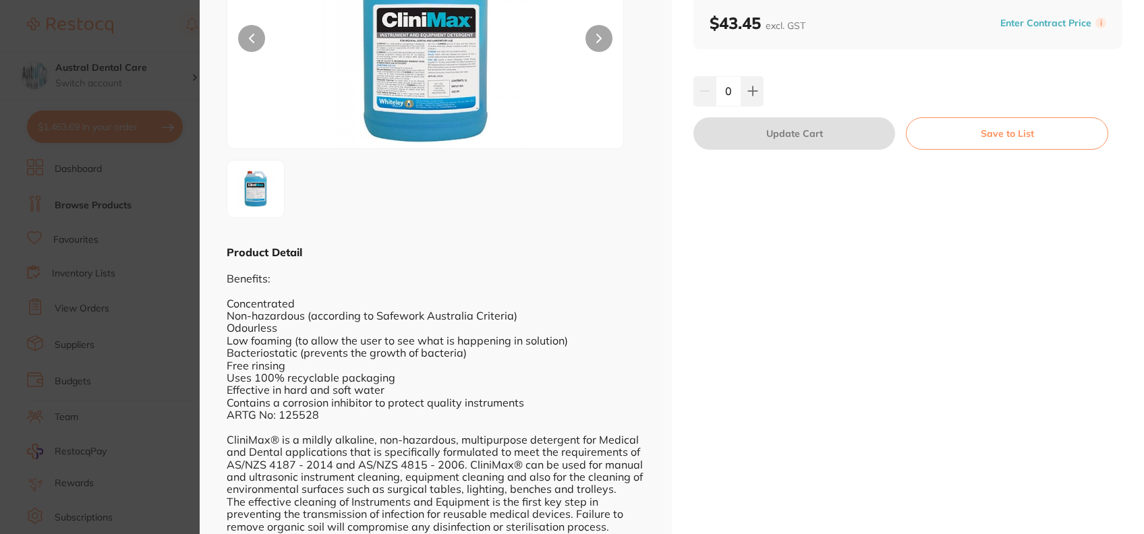
scroll to position [154, 0]
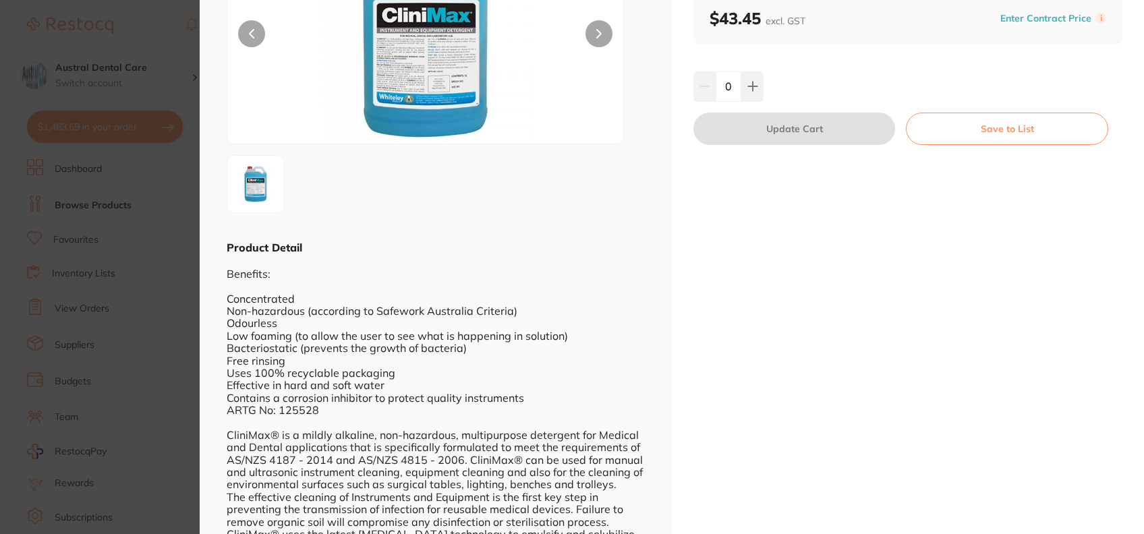
click at [105, 36] on section "Whiteley Clinimax 5L Infection Control by Dental Zone Product Code: CM5LW ESC P…" at bounding box center [572, 267] width 1144 height 534
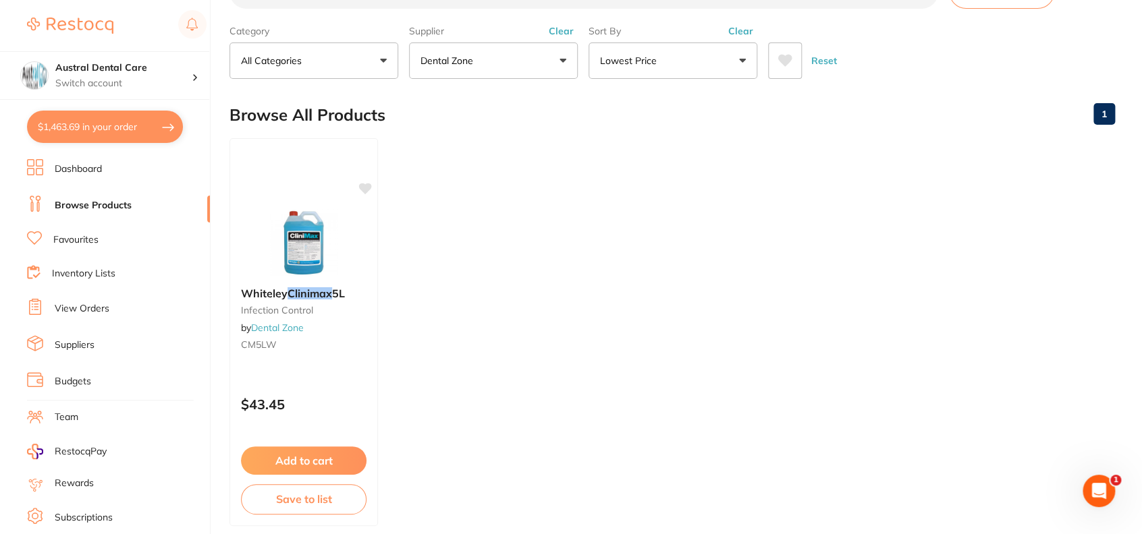
click at [105, 36] on link at bounding box center [70, 25] width 86 height 31
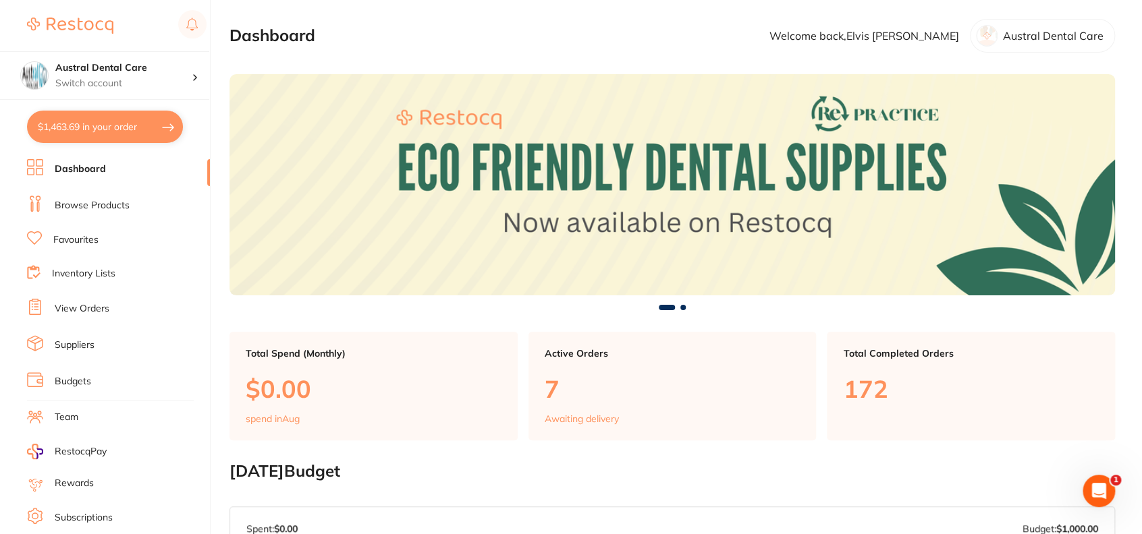
click at [86, 202] on link "Browse Products" at bounding box center [92, 205] width 75 height 13
